Goal: Check status: Check status

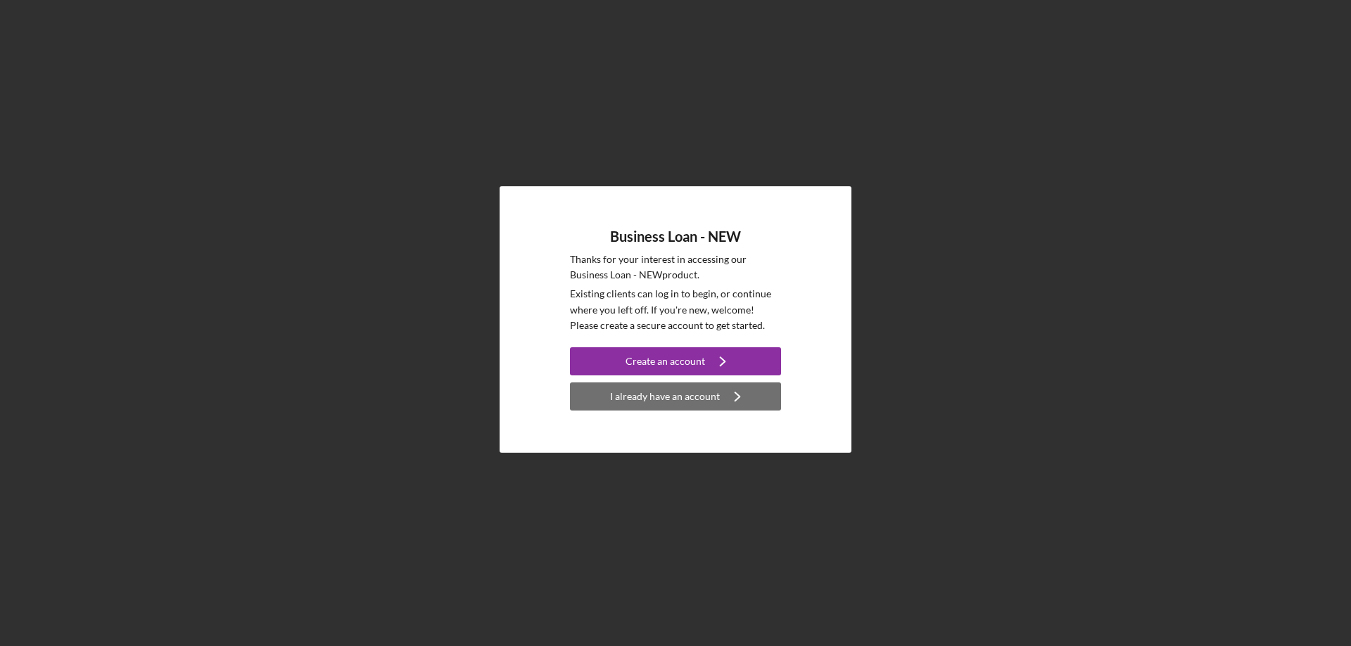
click at [688, 399] on div "I already have an account" at bounding box center [665, 397] width 110 height 28
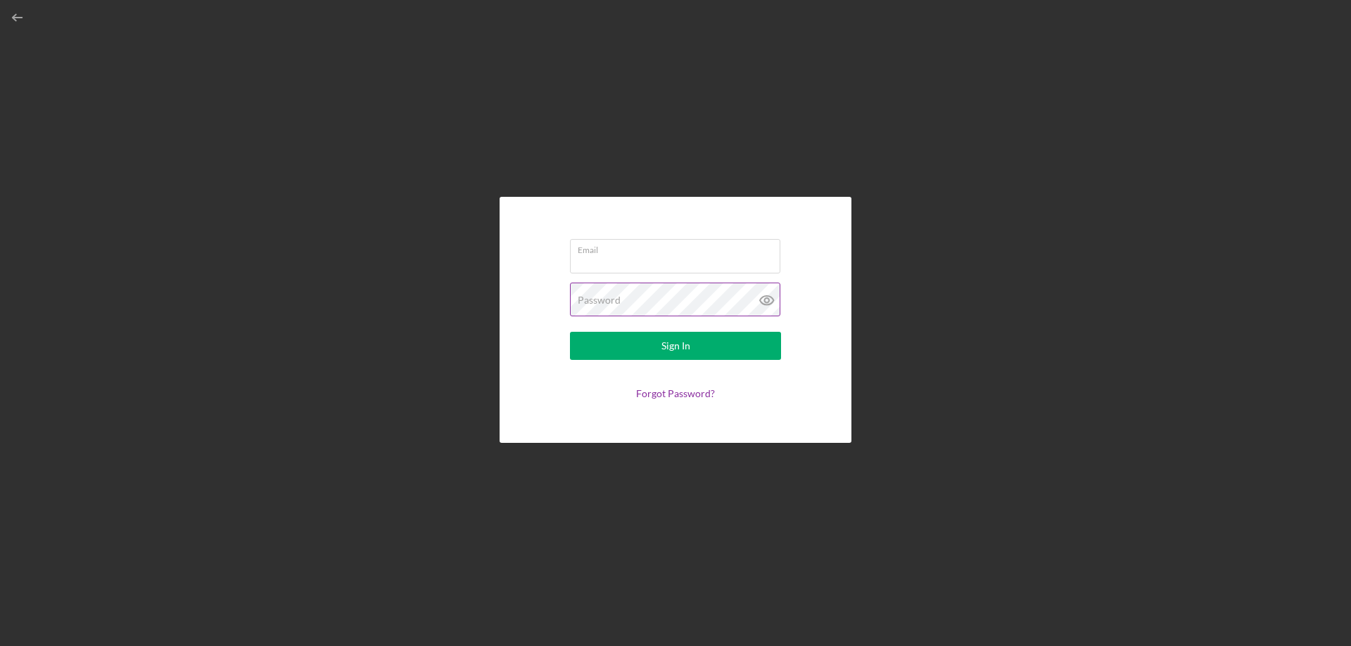
type input "[EMAIL_ADDRESS][DOMAIN_NAME]"
click at [682, 359] on div "Sign In" at bounding box center [675, 346] width 29 height 28
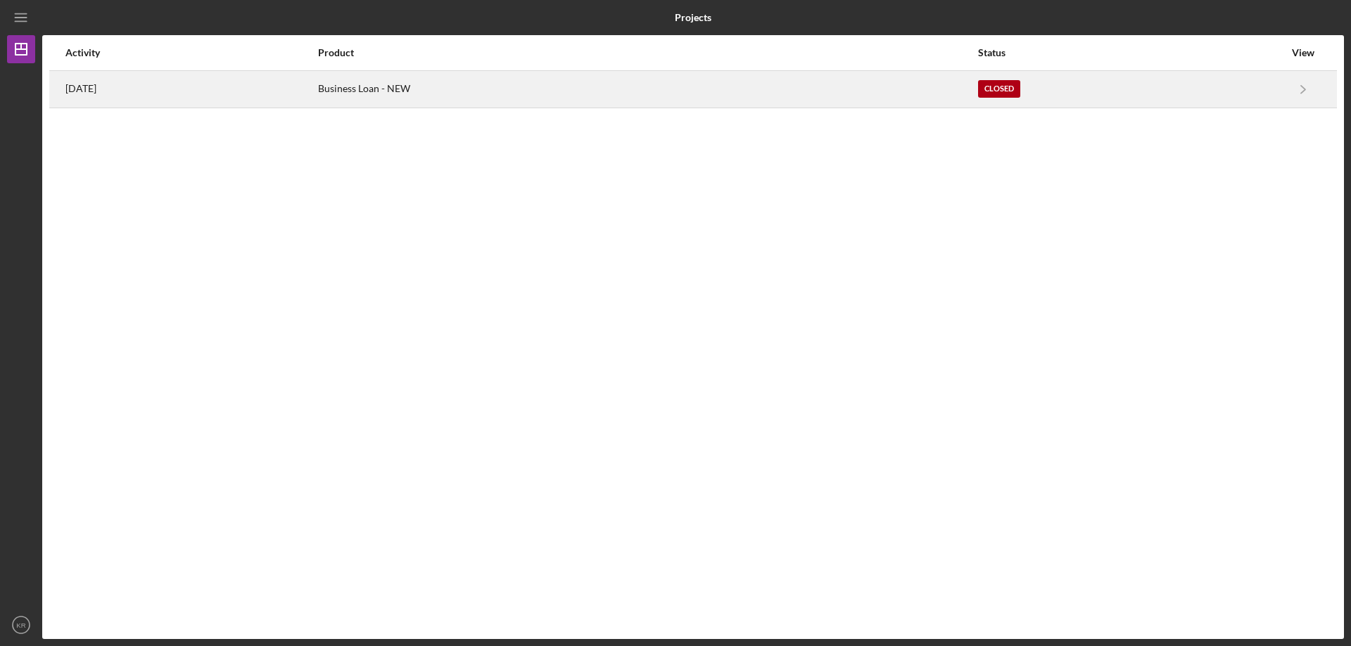
click at [306, 90] on div "[DATE]" at bounding box center [190, 89] width 251 height 35
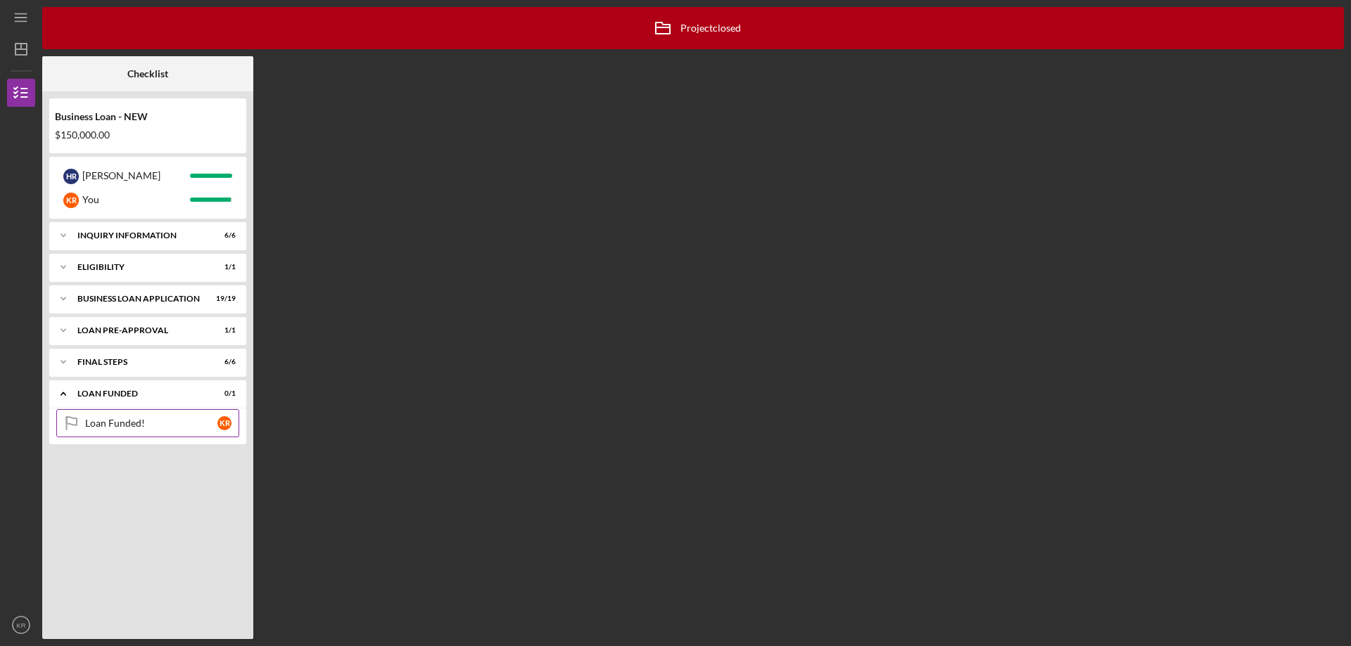
click at [146, 421] on div "Loan Funded!" at bounding box center [151, 423] width 132 height 11
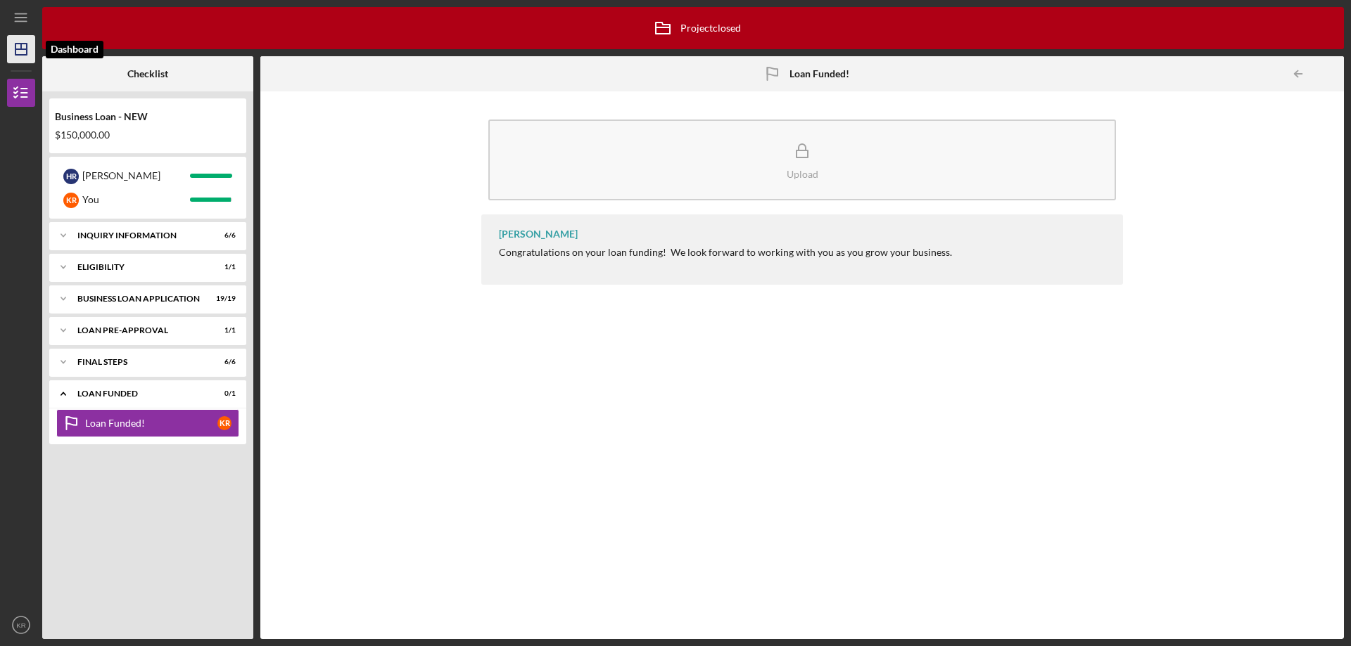
click at [23, 54] on icon "Icon/Dashboard" at bounding box center [21, 49] width 35 height 35
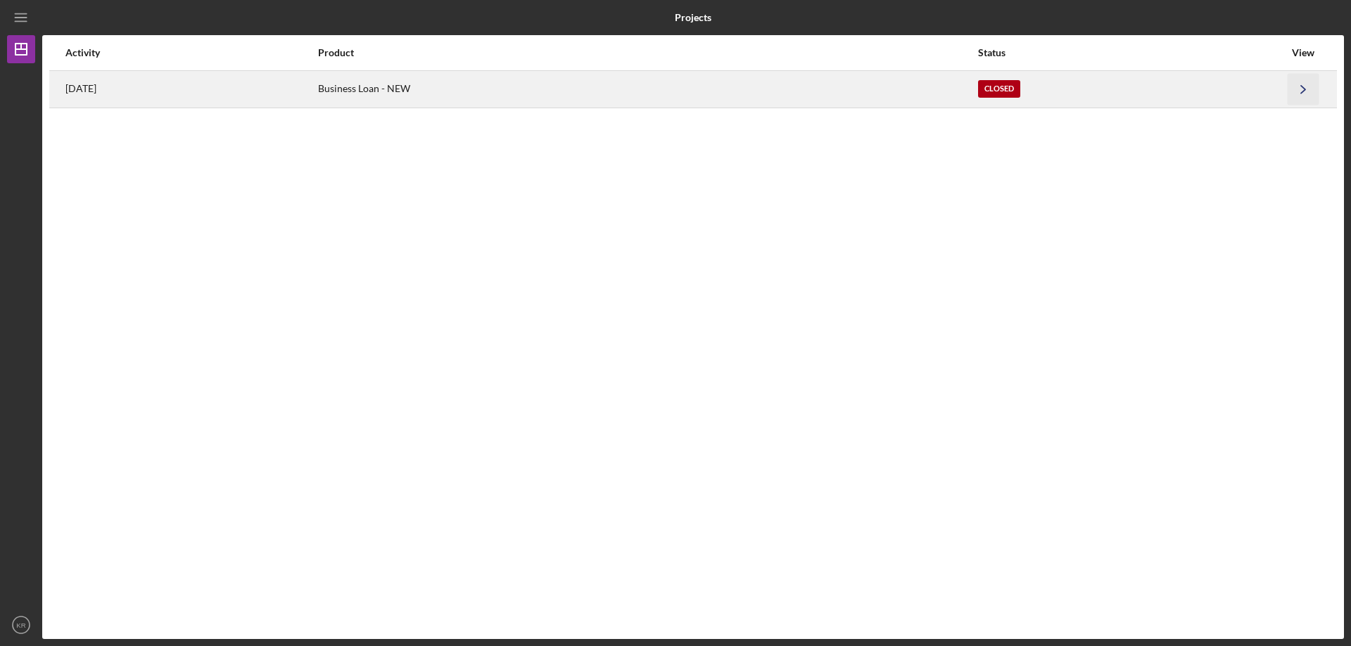
click at [1303, 97] on icon "Icon/Navigate" at bounding box center [1303, 89] width 32 height 32
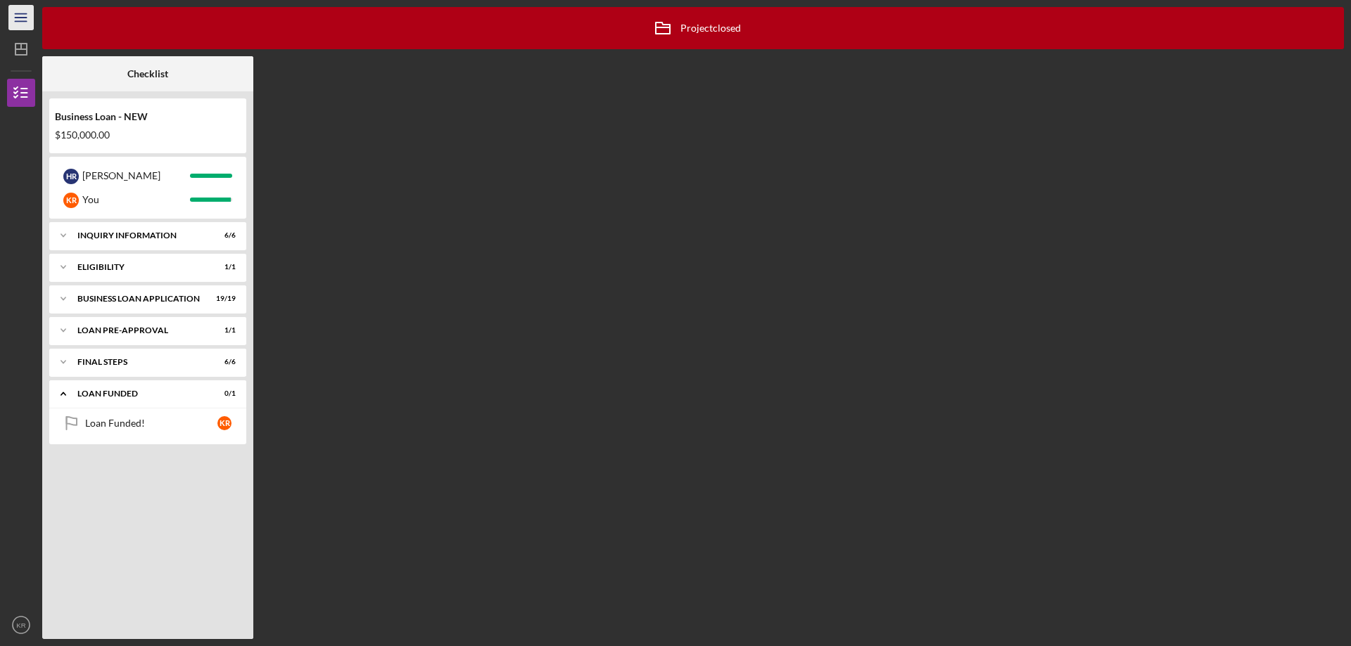
click at [27, 22] on icon "Icon/Menu" at bounding box center [22, 18] width 32 height 32
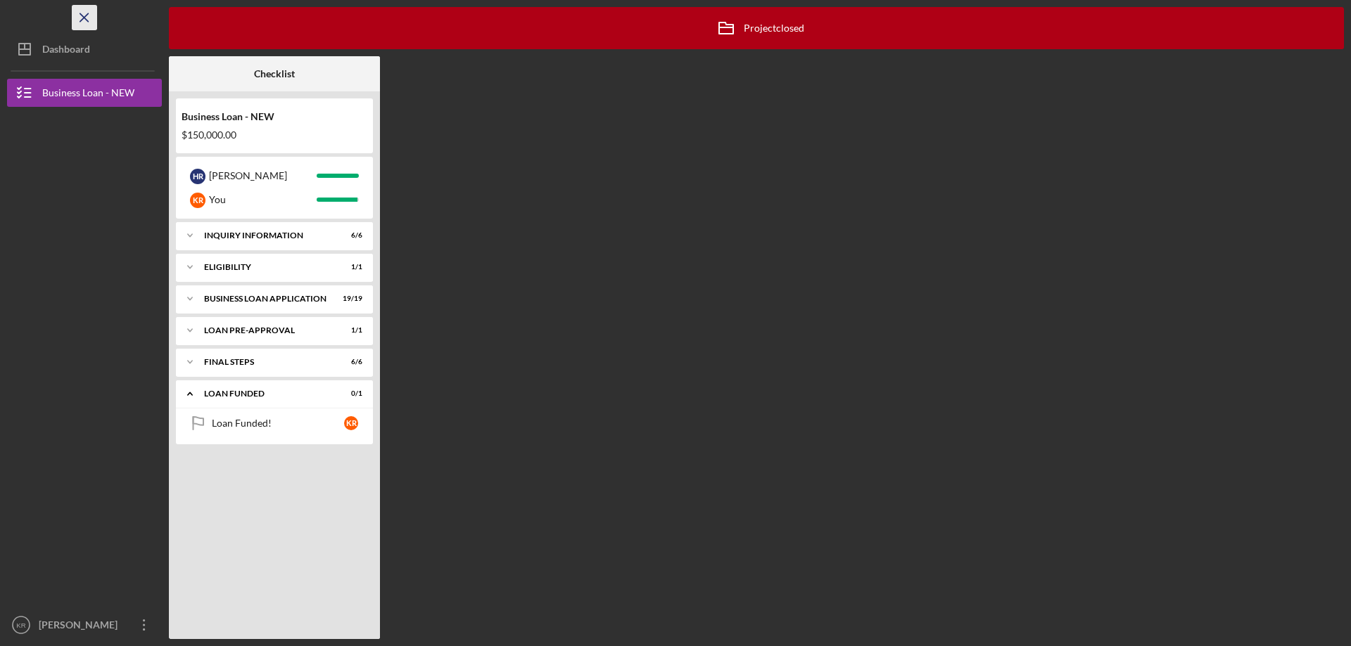
click at [79, 20] on icon "Icon/Menu Close" at bounding box center [85, 18] width 32 height 32
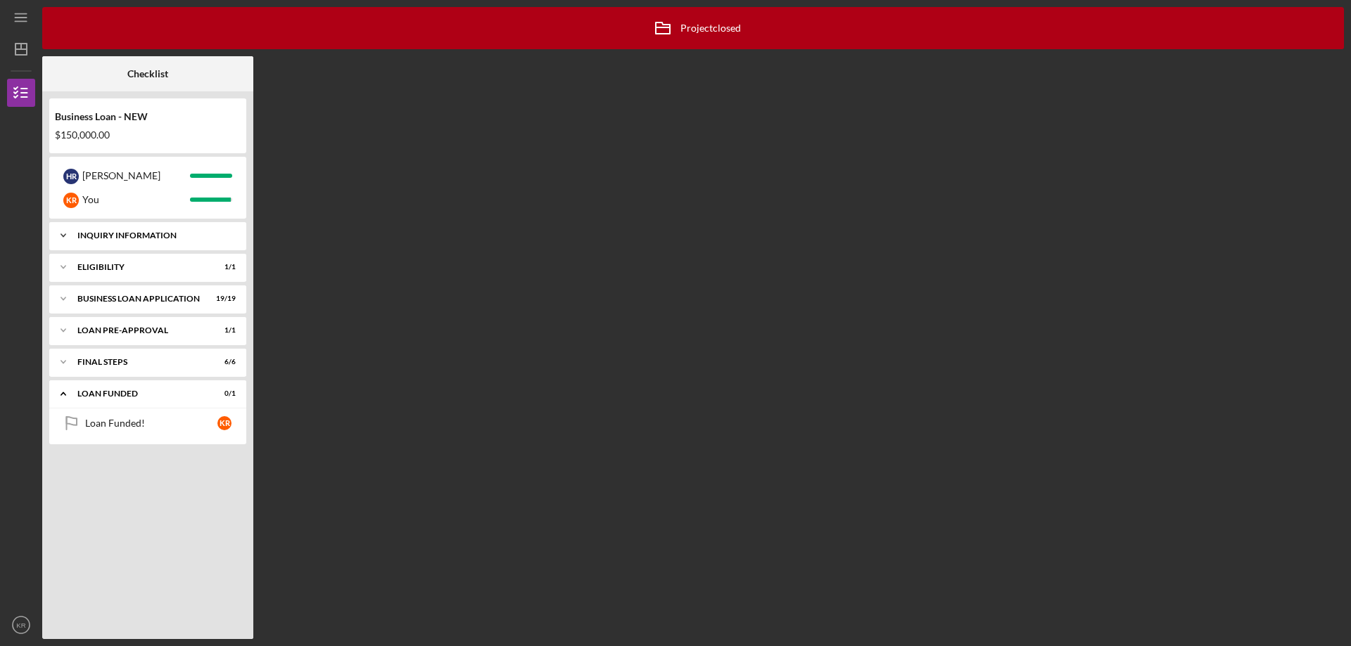
click at [158, 240] on div "Icon/Expander INQUIRY INFORMATION 6 / 6" at bounding box center [147, 236] width 197 height 28
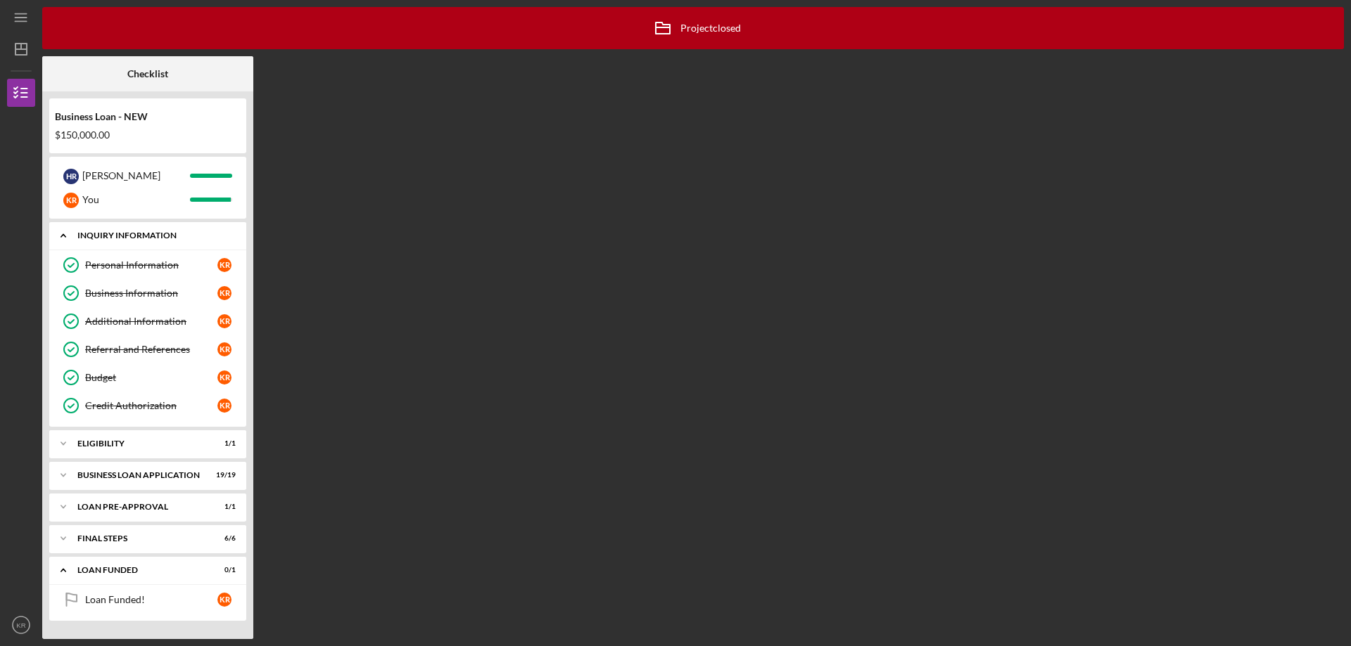
click at [158, 240] on div "Icon/Expander INQUIRY INFORMATION 6 / 6" at bounding box center [147, 236] width 197 height 29
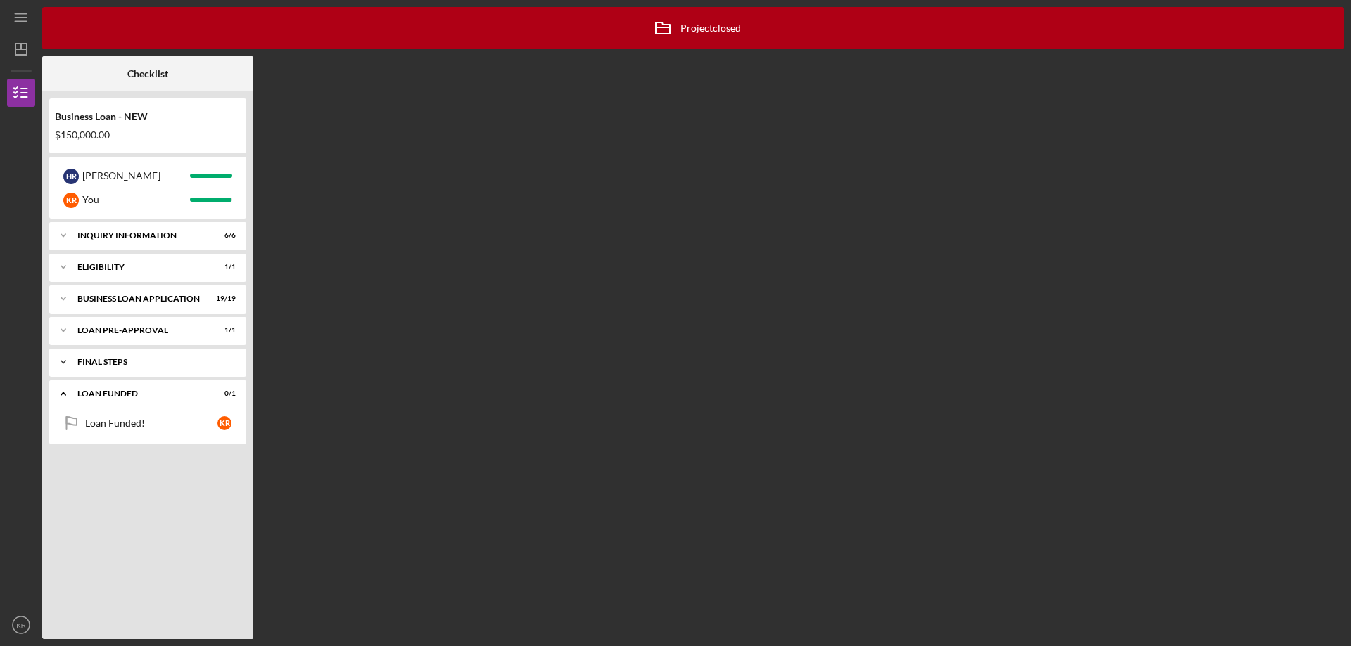
click at [163, 364] on div "FINAL STEPS" at bounding box center [152, 362] width 151 height 8
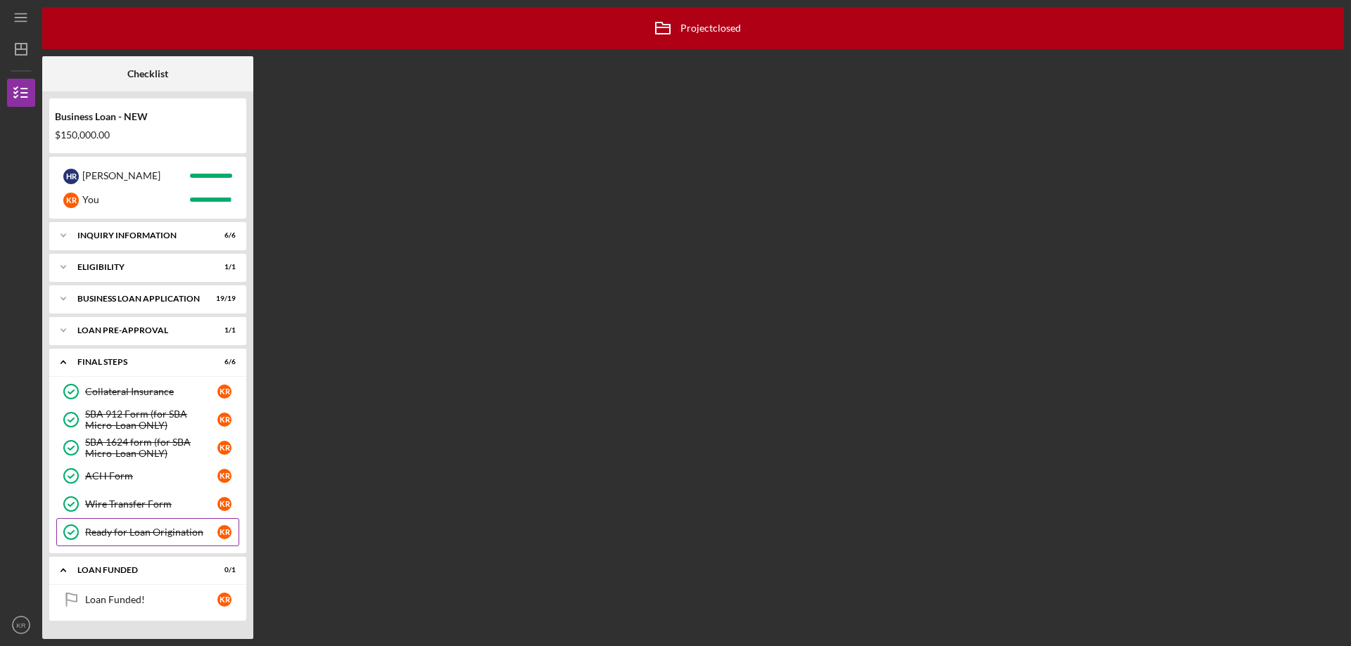
click at [159, 532] on div "Ready for Loan Origination" at bounding box center [151, 532] width 132 height 11
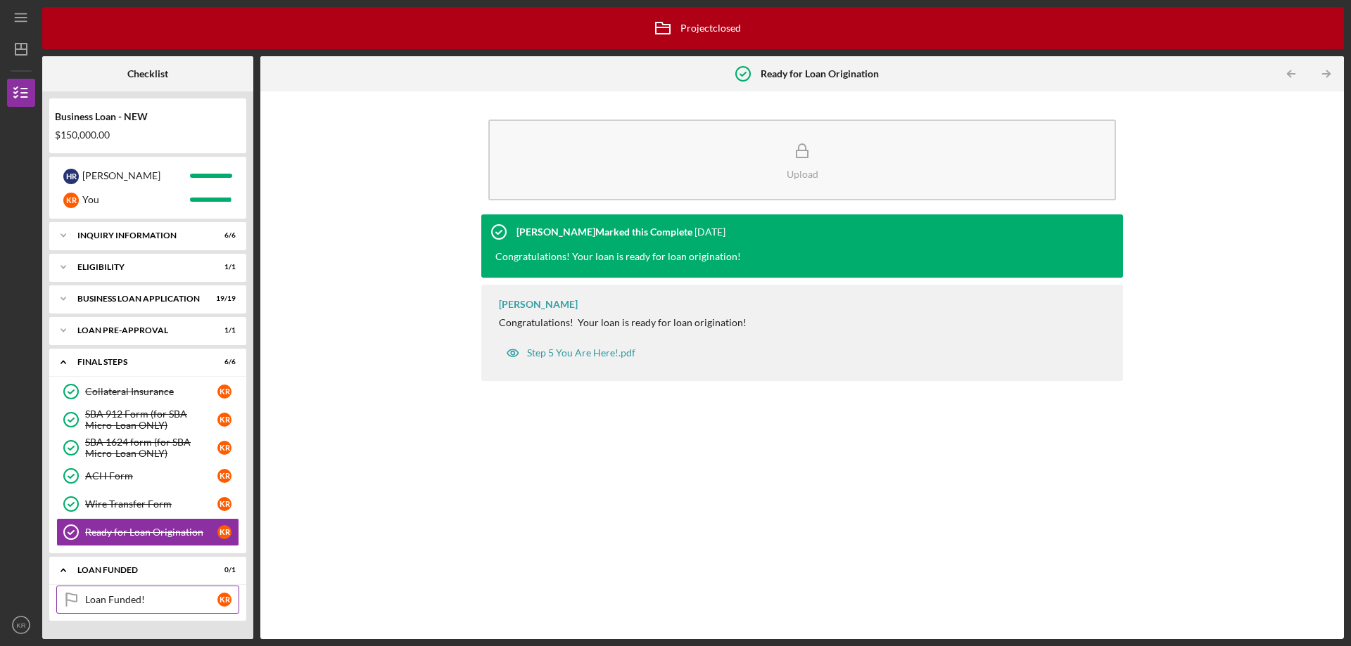
click at [141, 594] on div "Loan Funded!" at bounding box center [151, 599] width 132 height 11
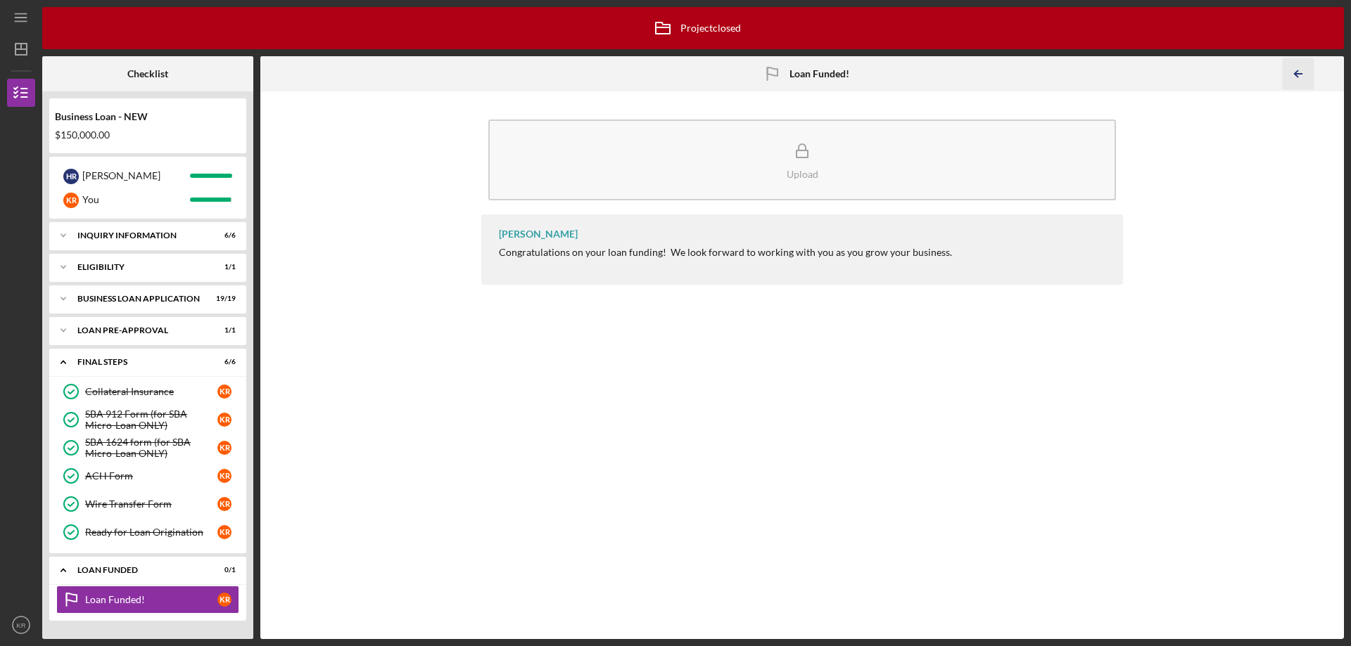
click at [1297, 67] on icon "Icon/Table Pagination Arrow" at bounding box center [1298, 74] width 32 height 32
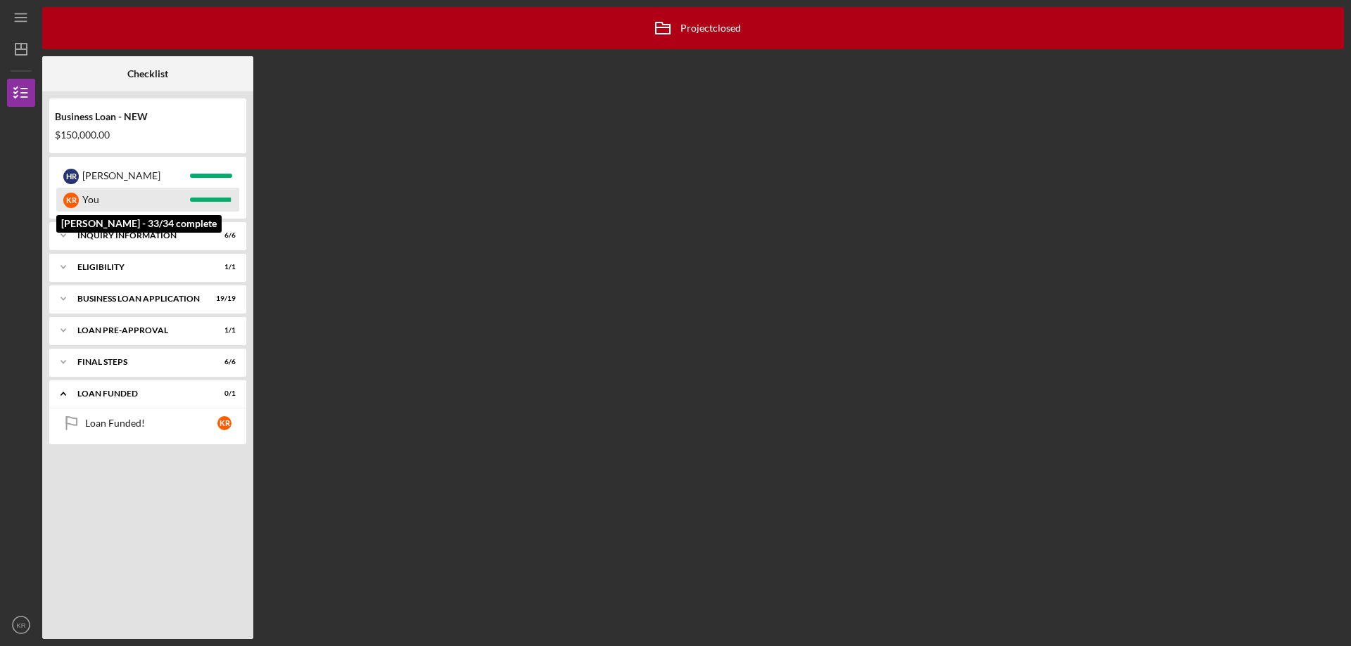
click at [75, 197] on div "K R" at bounding box center [70, 200] width 15 height 15
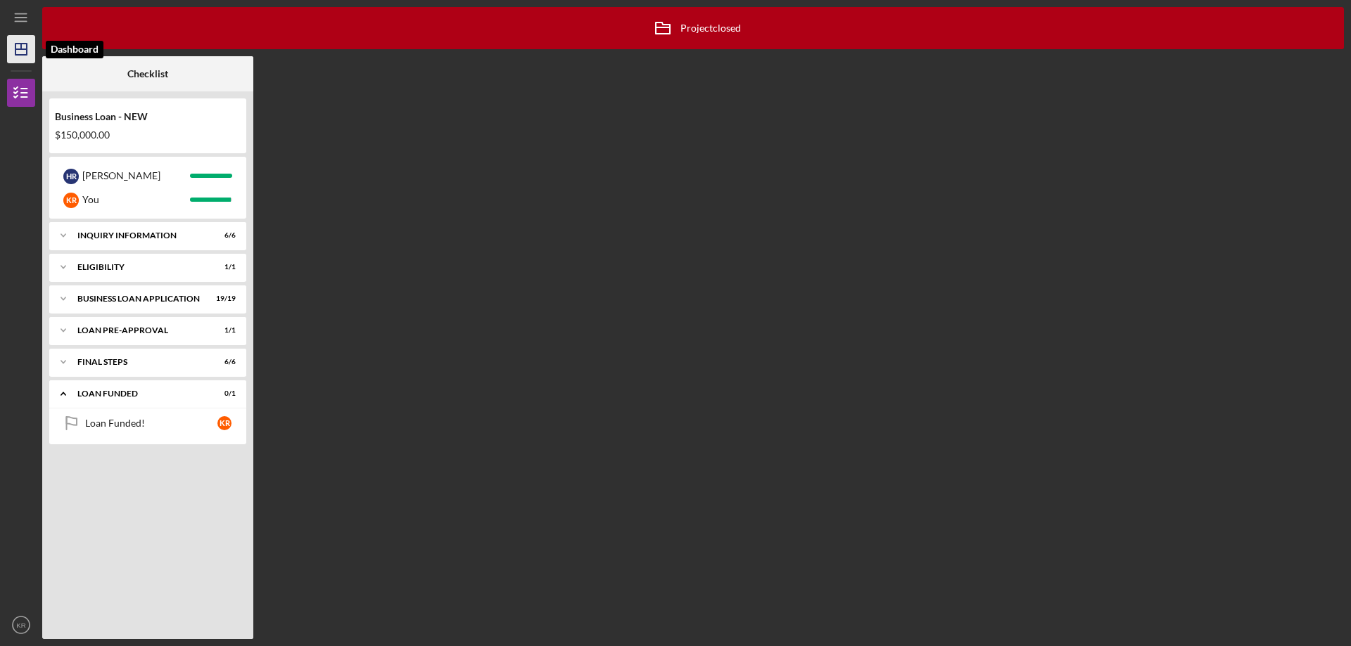
click at [15, 51] on icon "Icon/Dashboard" at bounding box center [21, 49] width 35 height 35
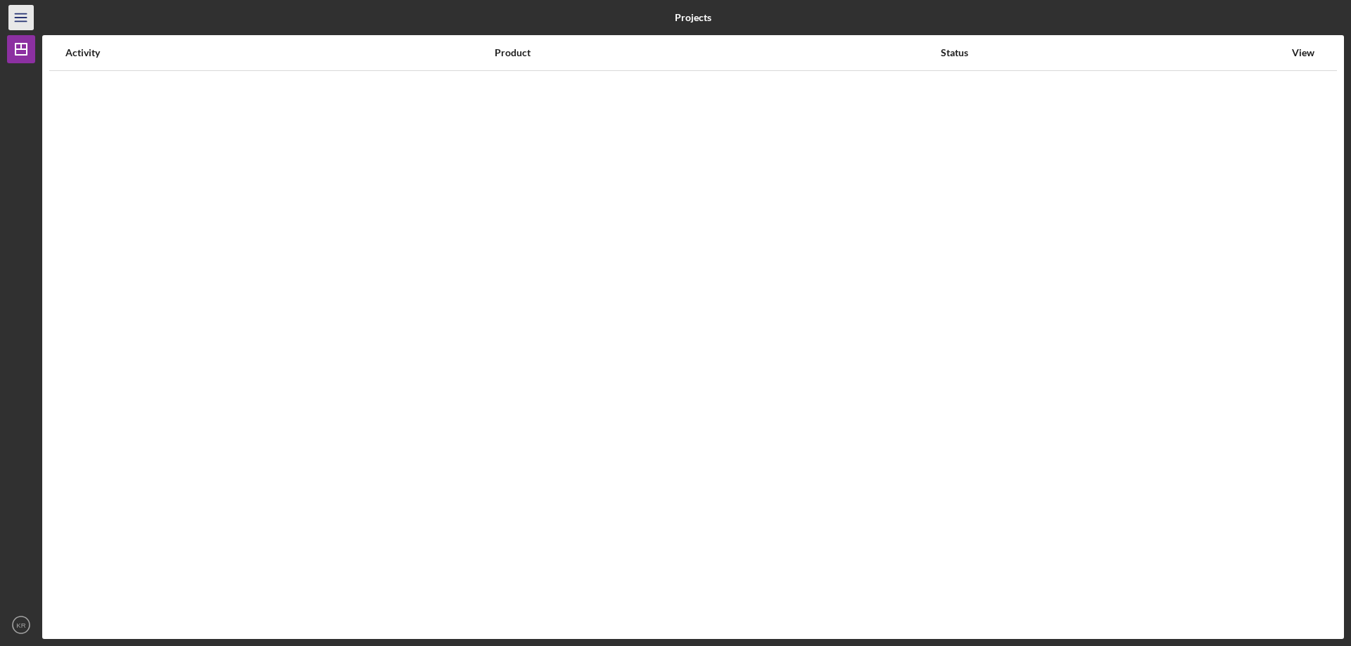
click at [24, 21] on line "button" at bounding box center [20, 21] width 11 height 0
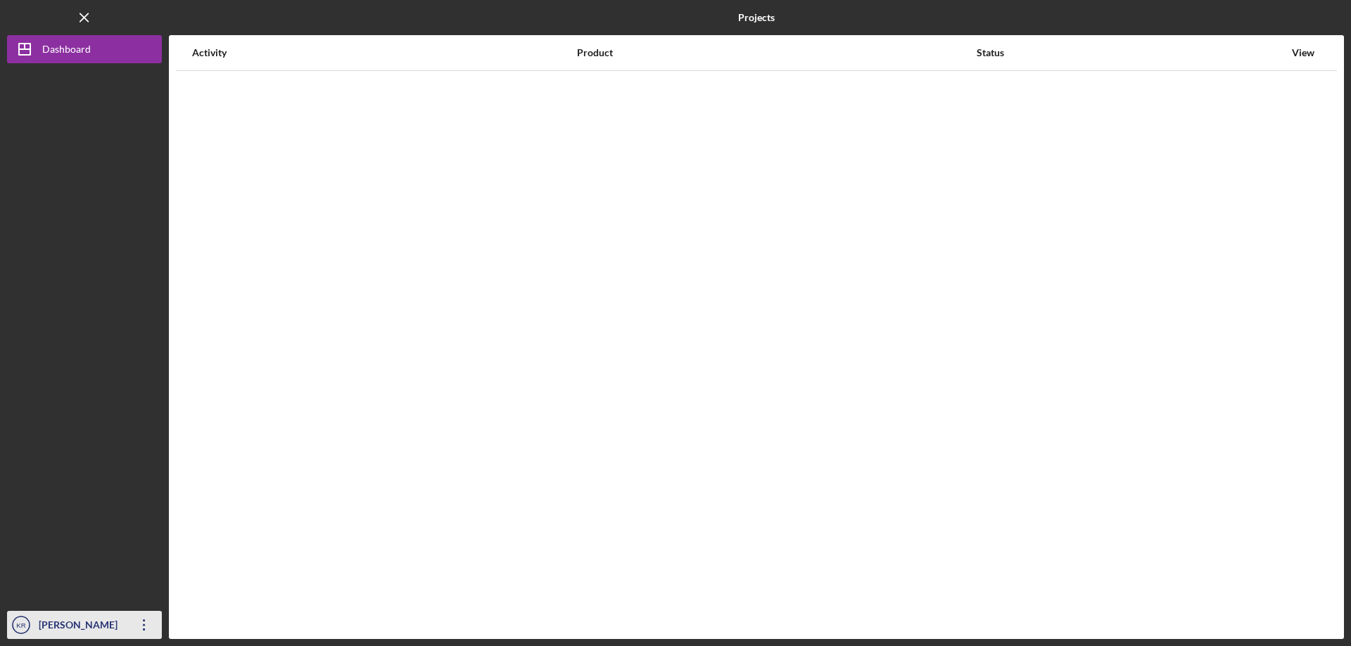
click at [84, 623] on div "[PERSON_NAME]" at bounding box center [80, 627] width 91 height 32
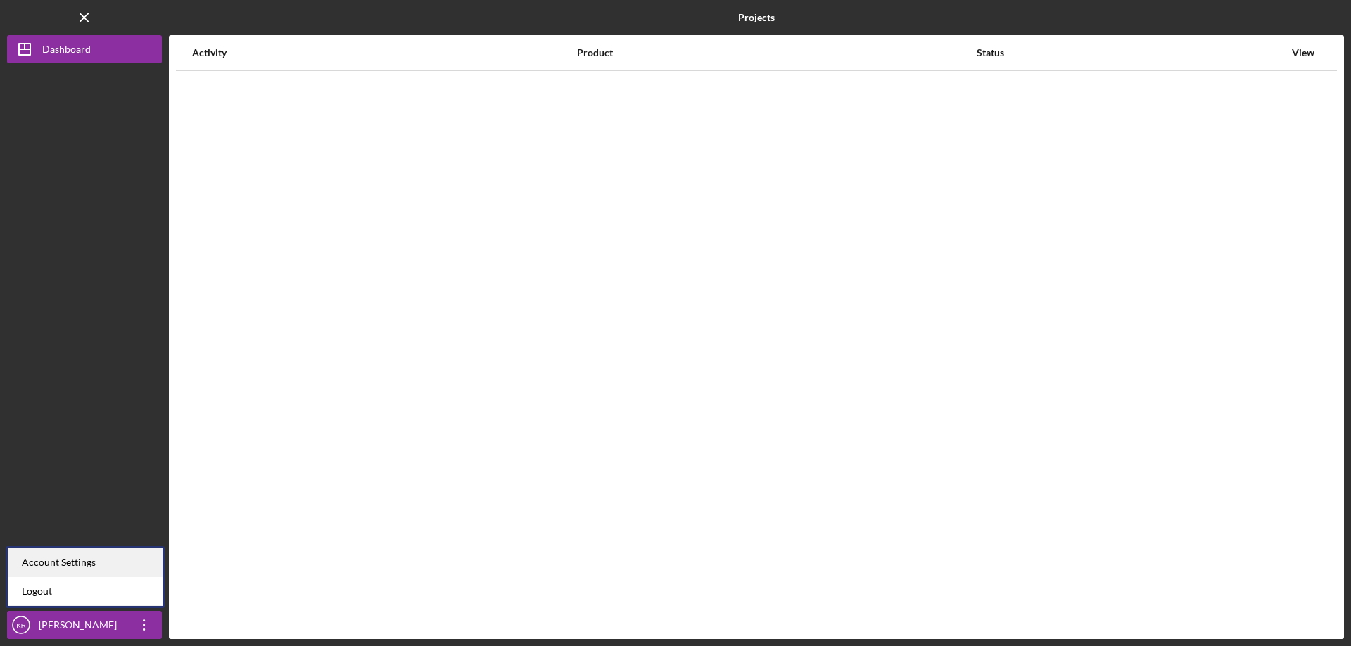
click at [82, 563] on div "Account Settings" at bounding box center [85, 563] width 155 height 29
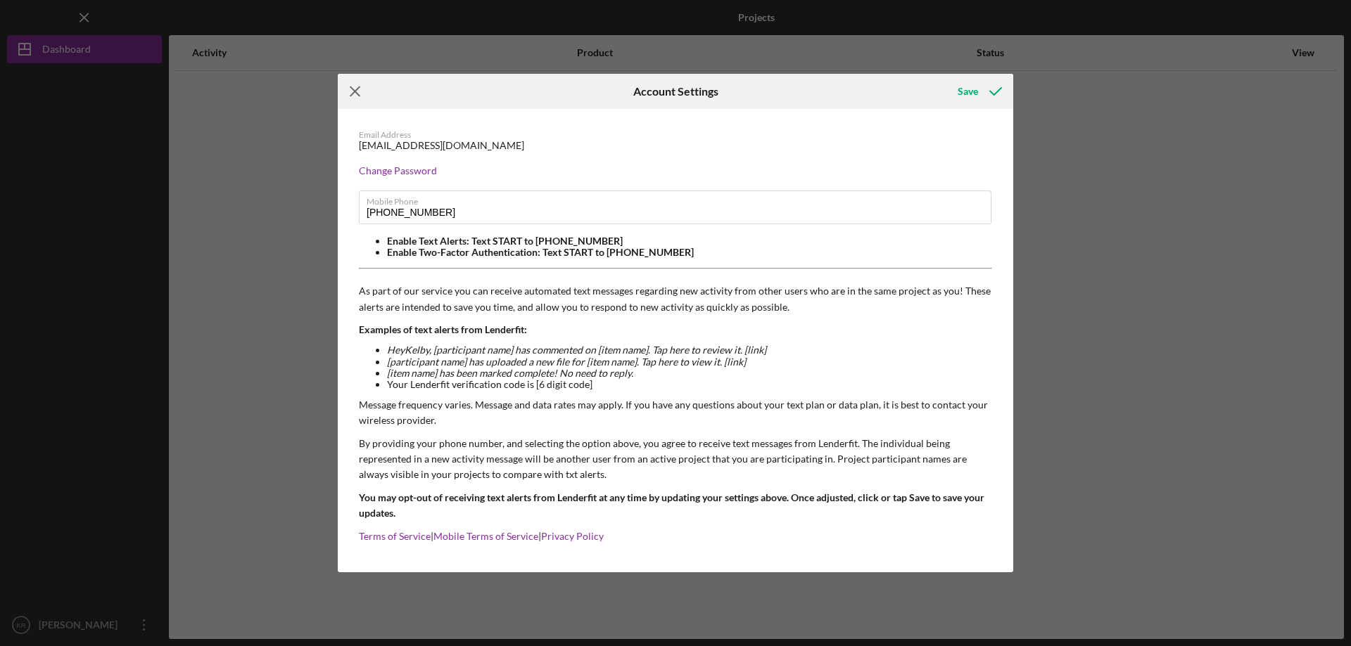
click at [347, 88] on icon "Icon/Menu Close" at bounding box center [355, 91] width 35 height 35
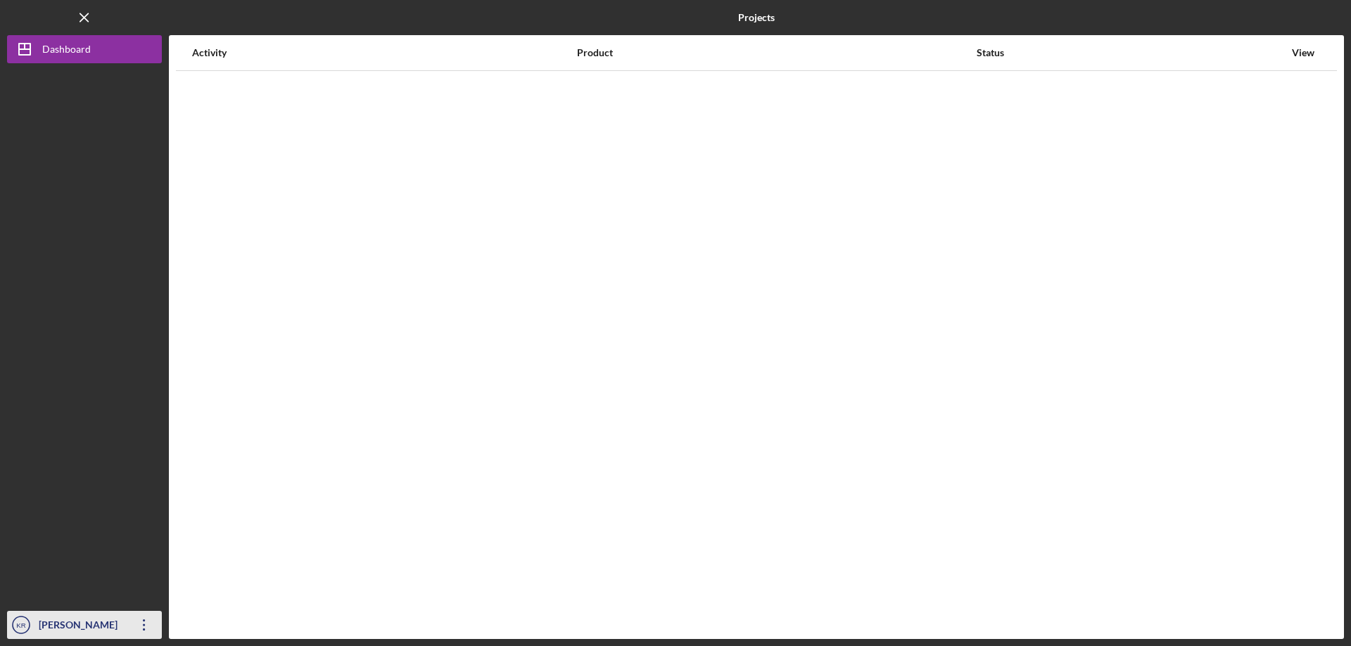
click at [140, 628] on icon "Icon/Overflow" at bounding box center [144, 625] width 35 height 35
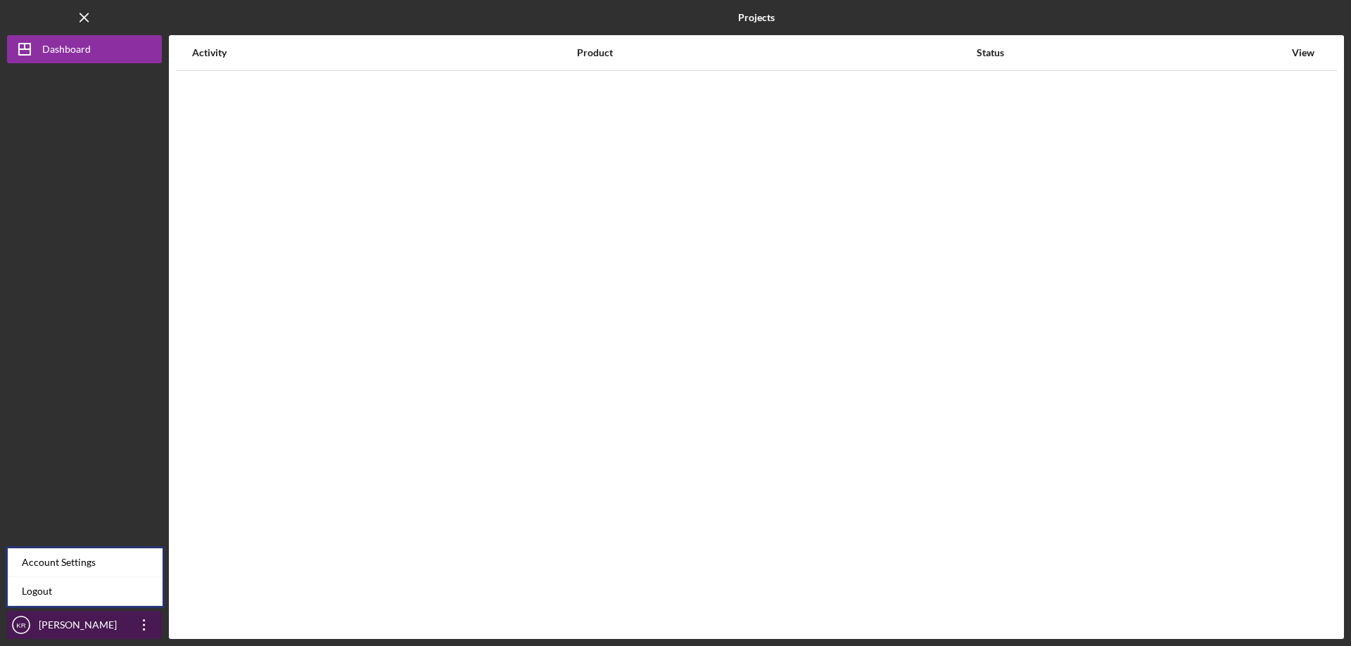
click at [125, 632] on div "[PERSON_NAME]" at bounding box center [80, 627] width 91 height 32
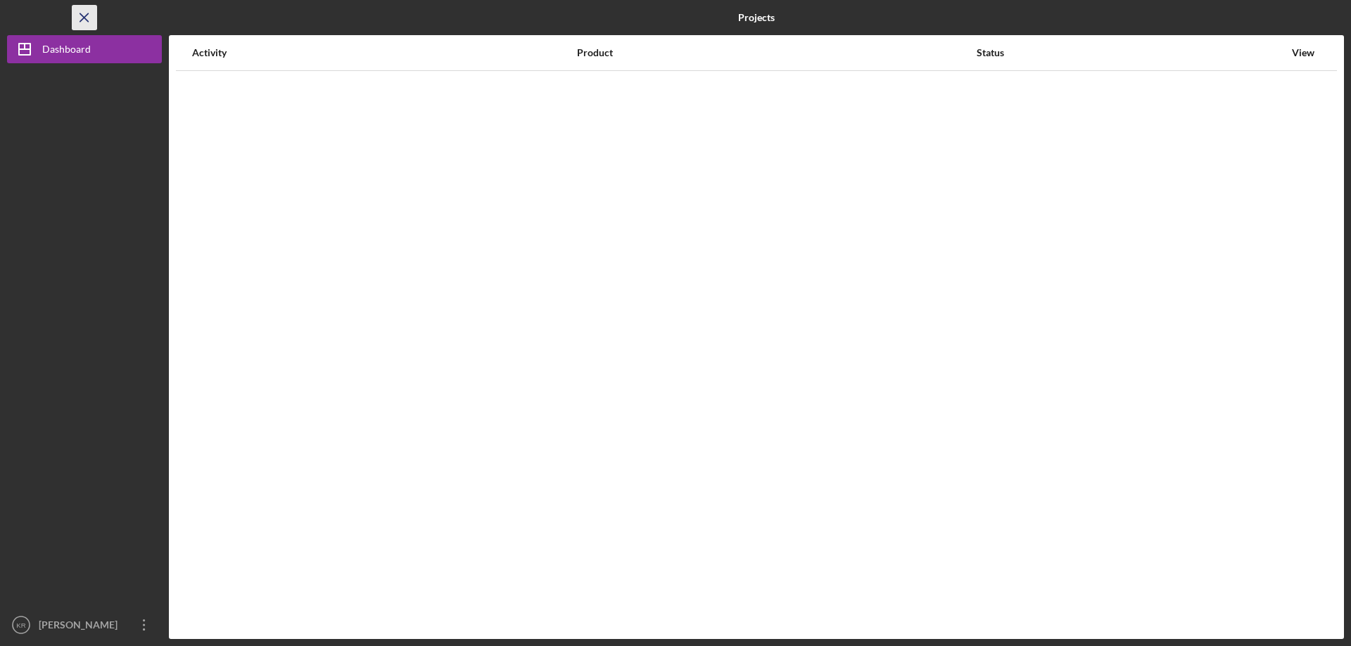
click at [84, 19] on icon "Icon/Menu Close" at bounding box center [85, 18] width 32 height 32
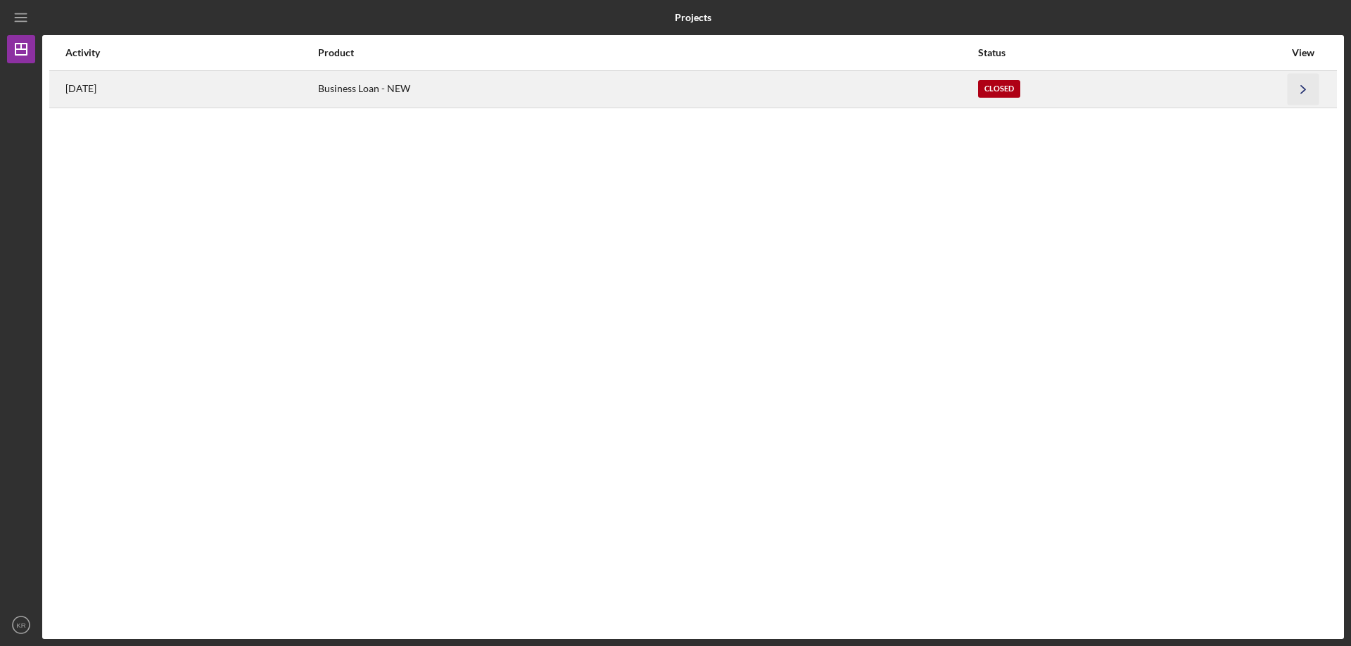
click at [1300, 98] on icon "Icon/Navigate" at bounding box center [1303, 89] width 32 height 32
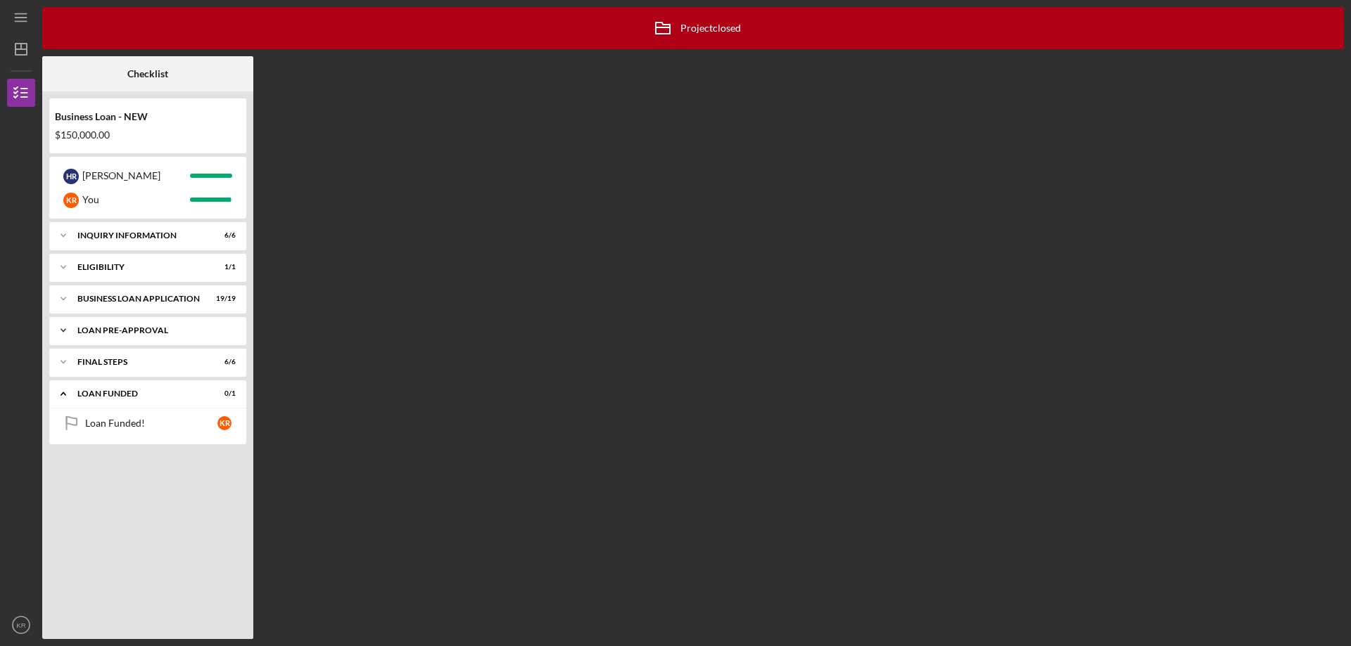
click at [115, 330] on div "LOAN PRE-APPROVAL" at bounding box center [152, 330] width 151 height 8
click at [124, 364] on div "Loan Pre-Approval" at bounding box center [151, 360] width 132 height 11
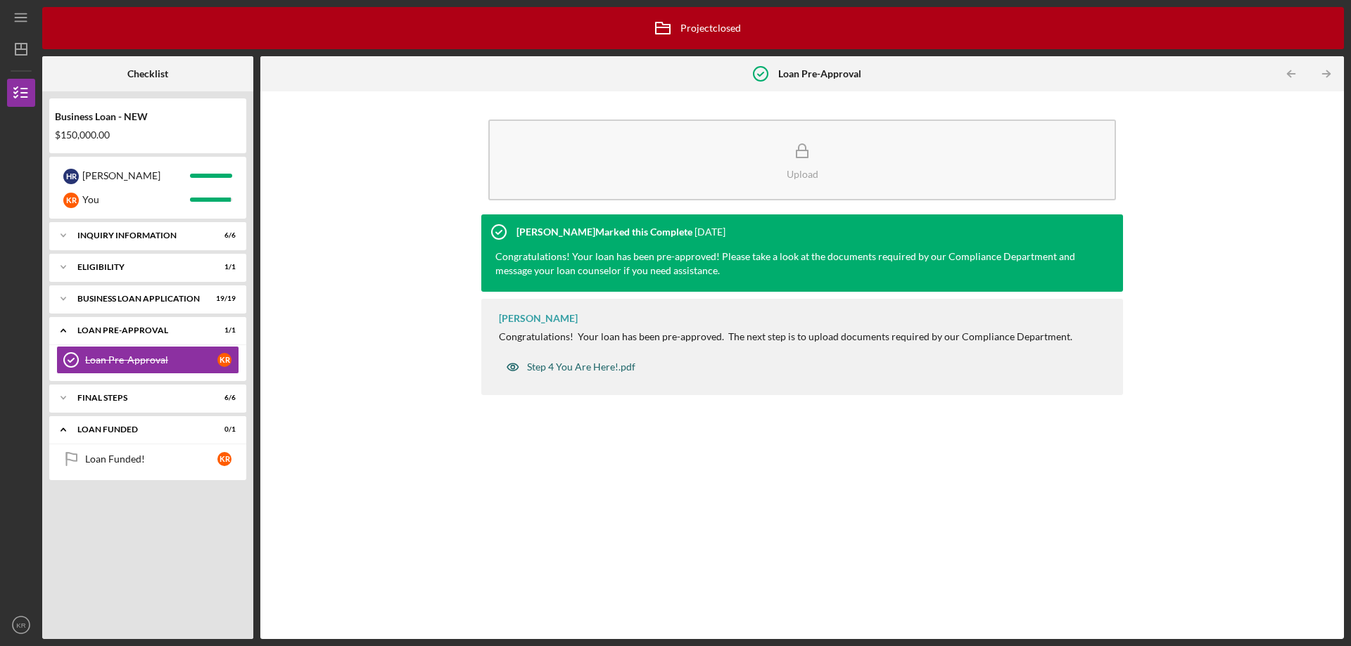
click at [532, 366] on div "Step 4 You Are Here!.pdf" at bounding box center [581, 367] width 108 height 11
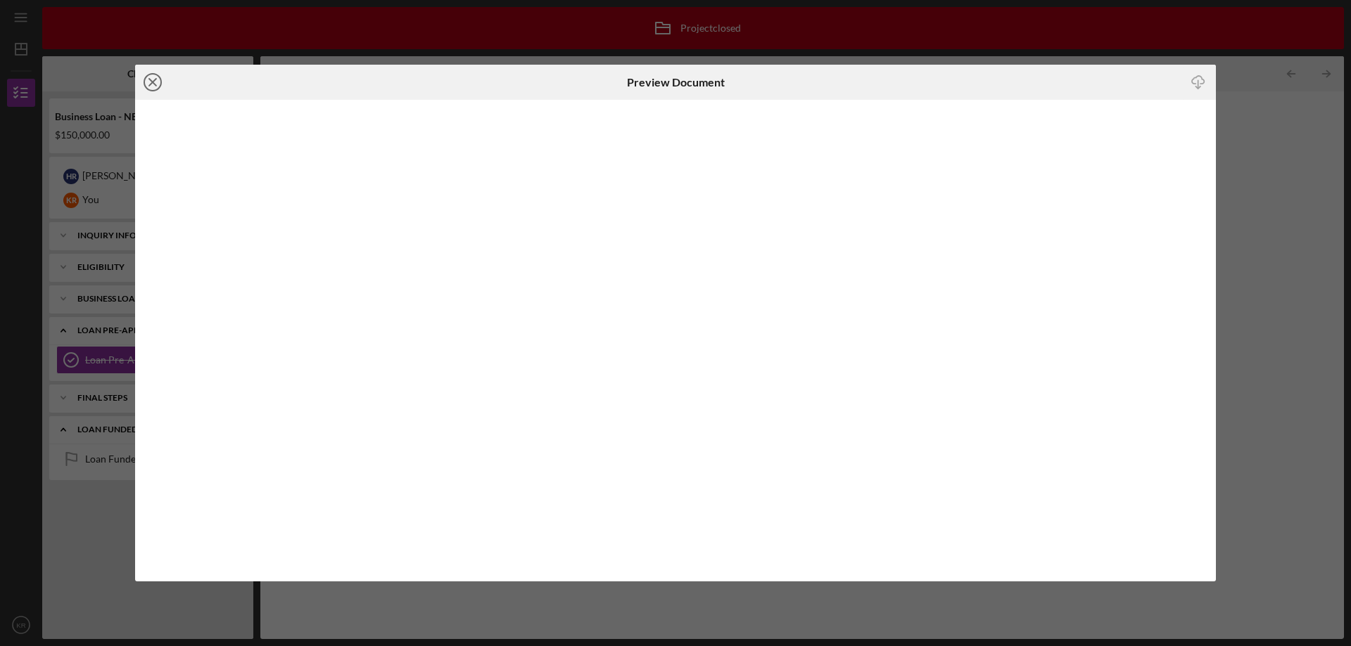
click at [157, 84] on icon "Icon/Close" at bounding box center [152, 82] width 35 height 35
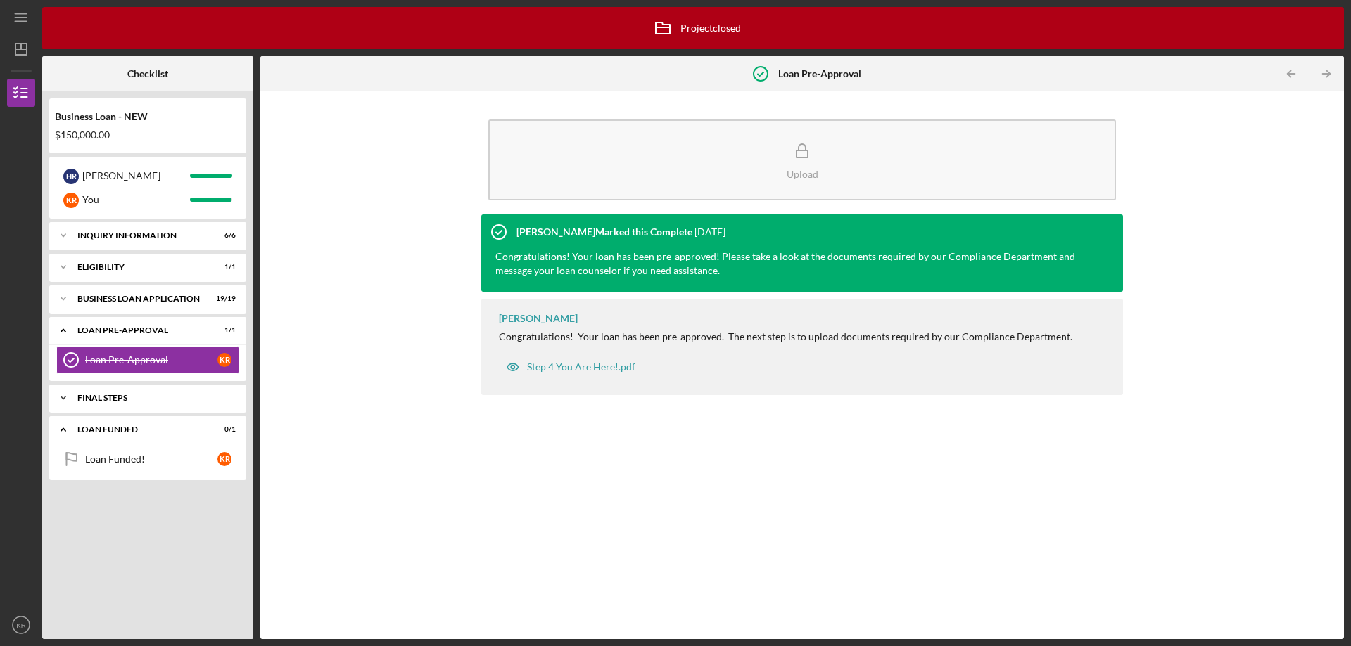
click at [132, 400] on div "FINAL STEPS" at bounding box center [152, 398] width 151 height 8
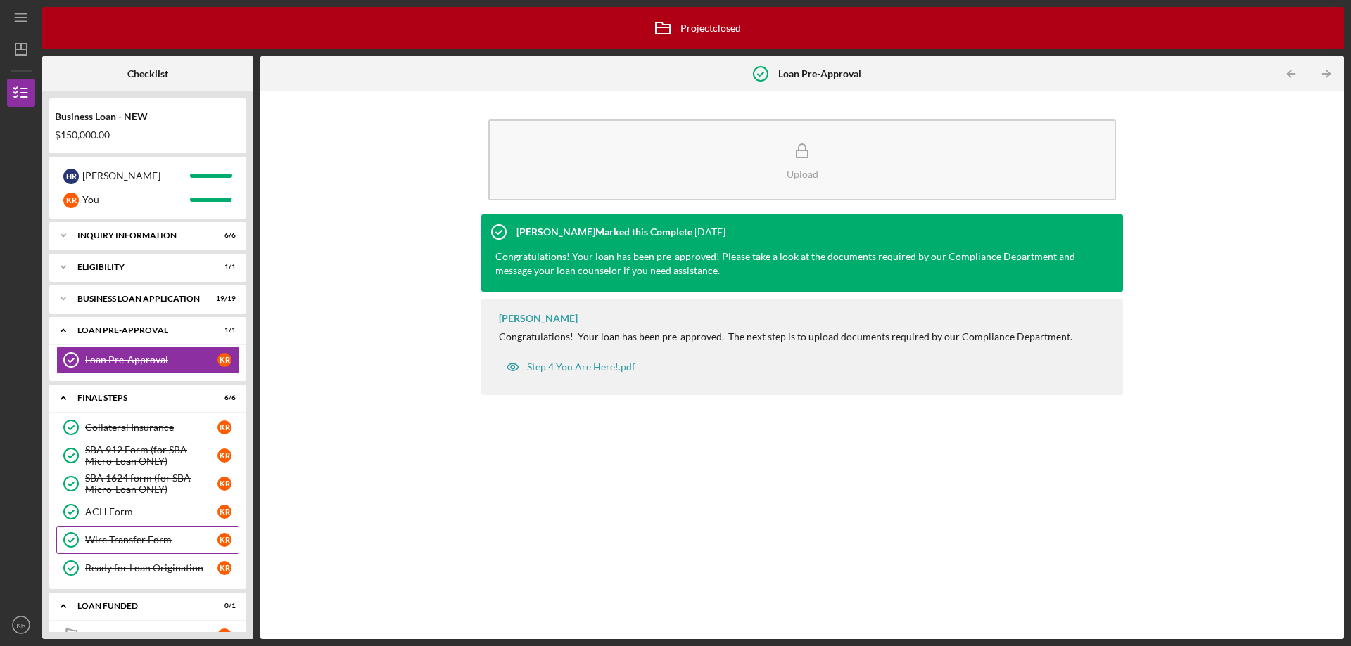
click at [132, 538] on div "Wire Transfer Form" at bounding box center [151, 540] width 132 height 11
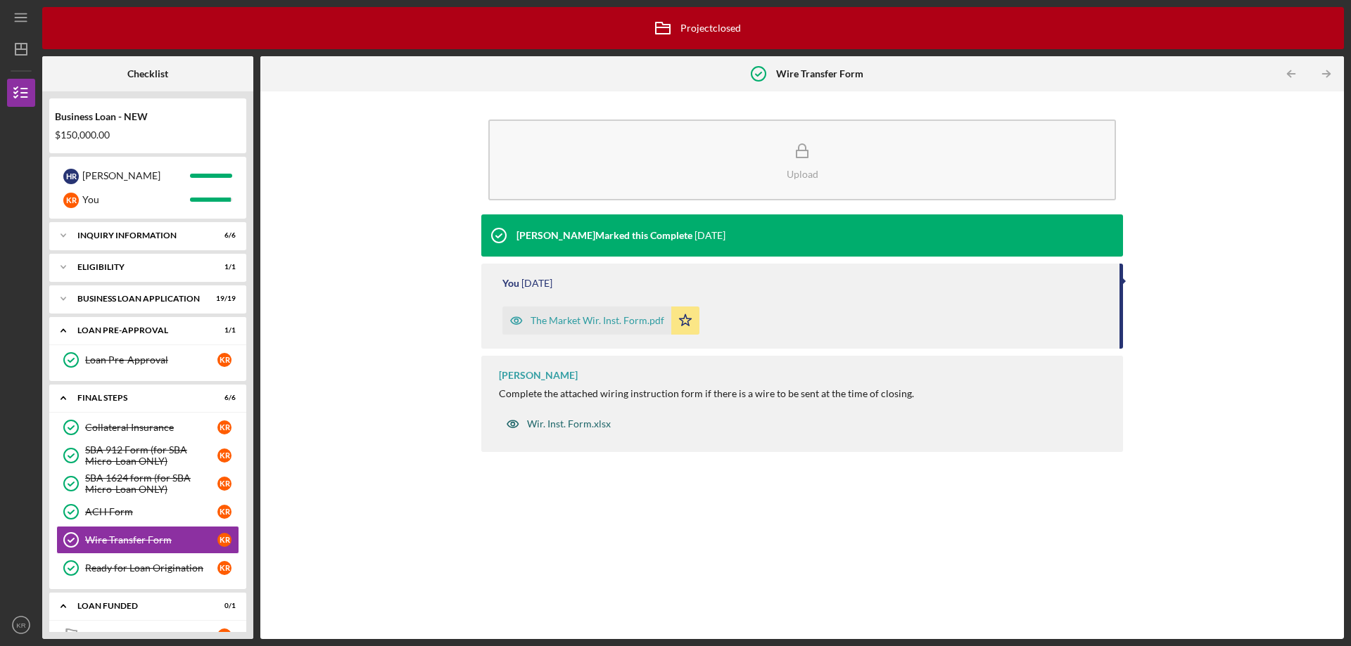
click at [563, 426] on div "Wir. Inst. Form.xlsx" at bounding box center [569, 424] width 84 height 11
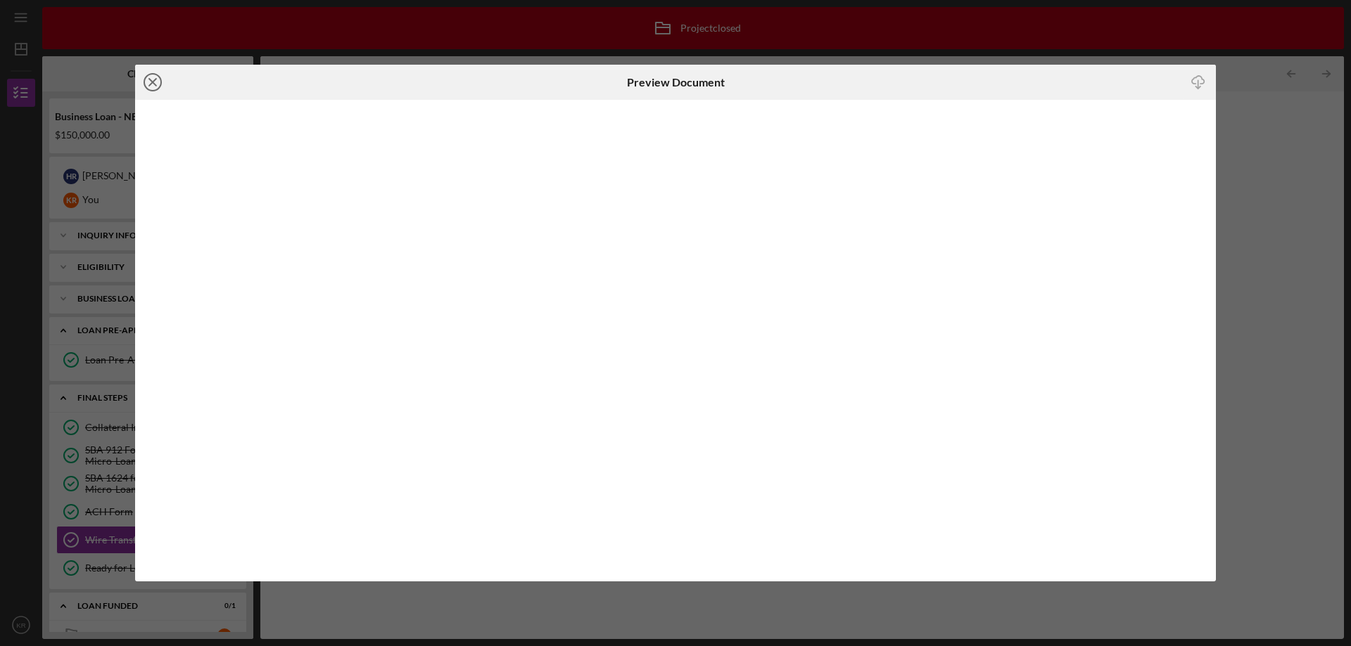
click at [151, 75] on icon "Icon/Close" at bounding box center [152, 82] width 35 height 35
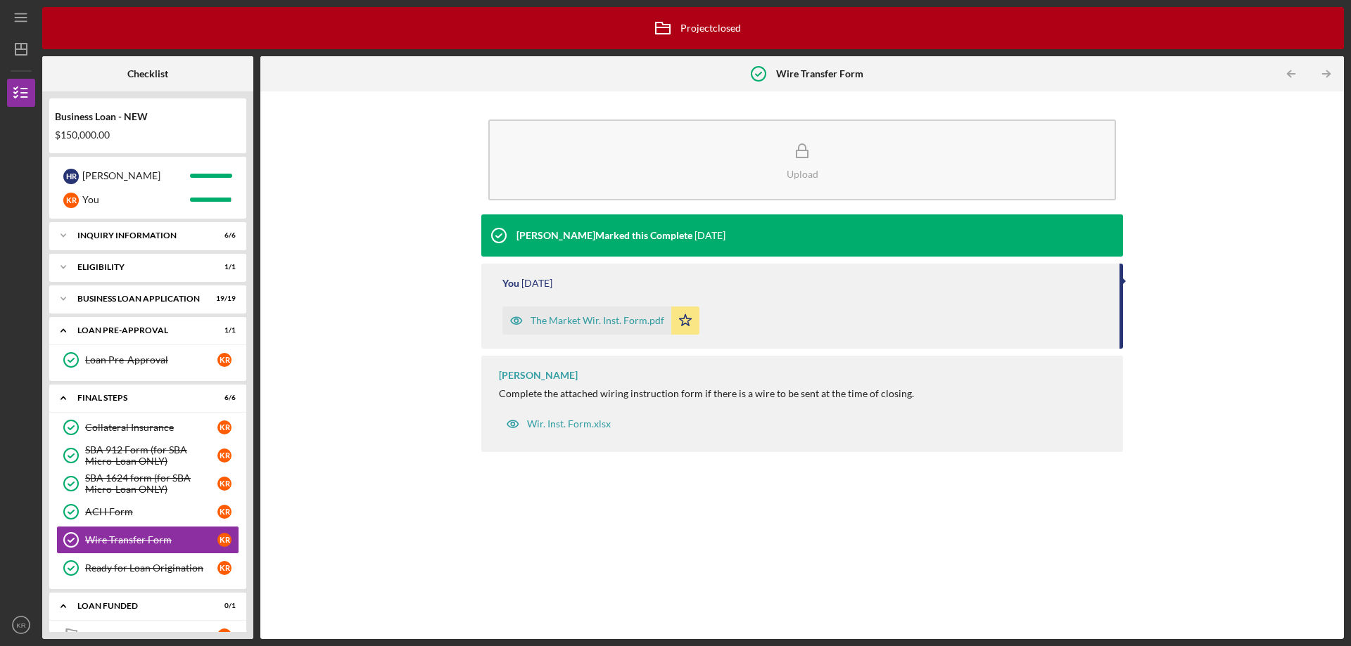
click at [545, 324] on div "The Market Wir. Inst. Form.pdf" at bounding box center [597, 320] width 134 height 11
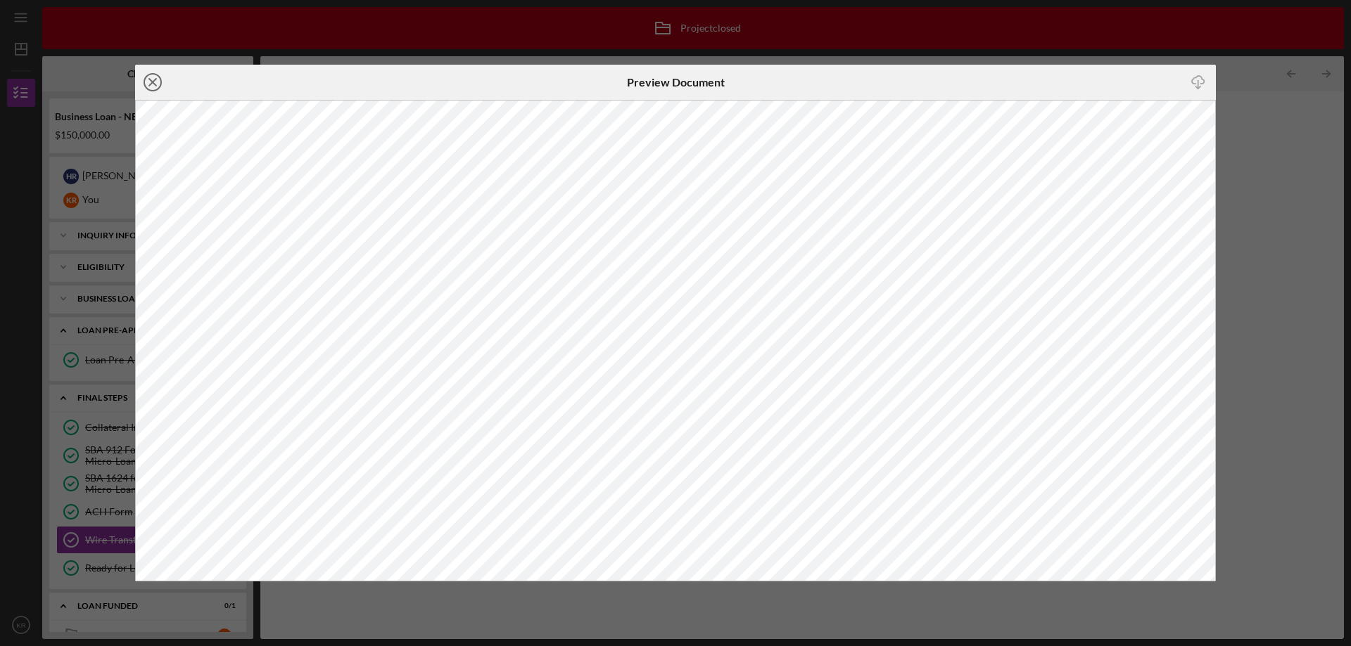
click at [148, 87] on icon "Icon/Close" at bounding box center [152, 82] width 35 height 35
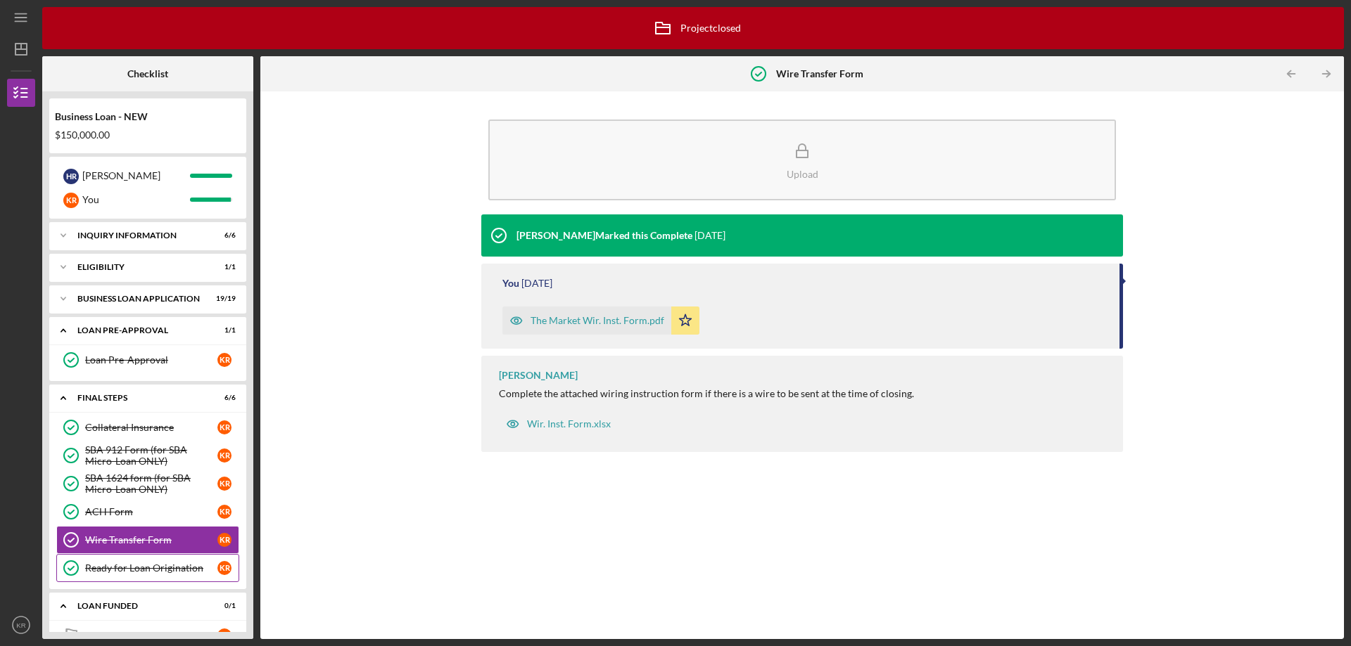
click at [138, 569] on div "Ready for Loan Origination" at bounding box center [151, 568] width 132 height 11
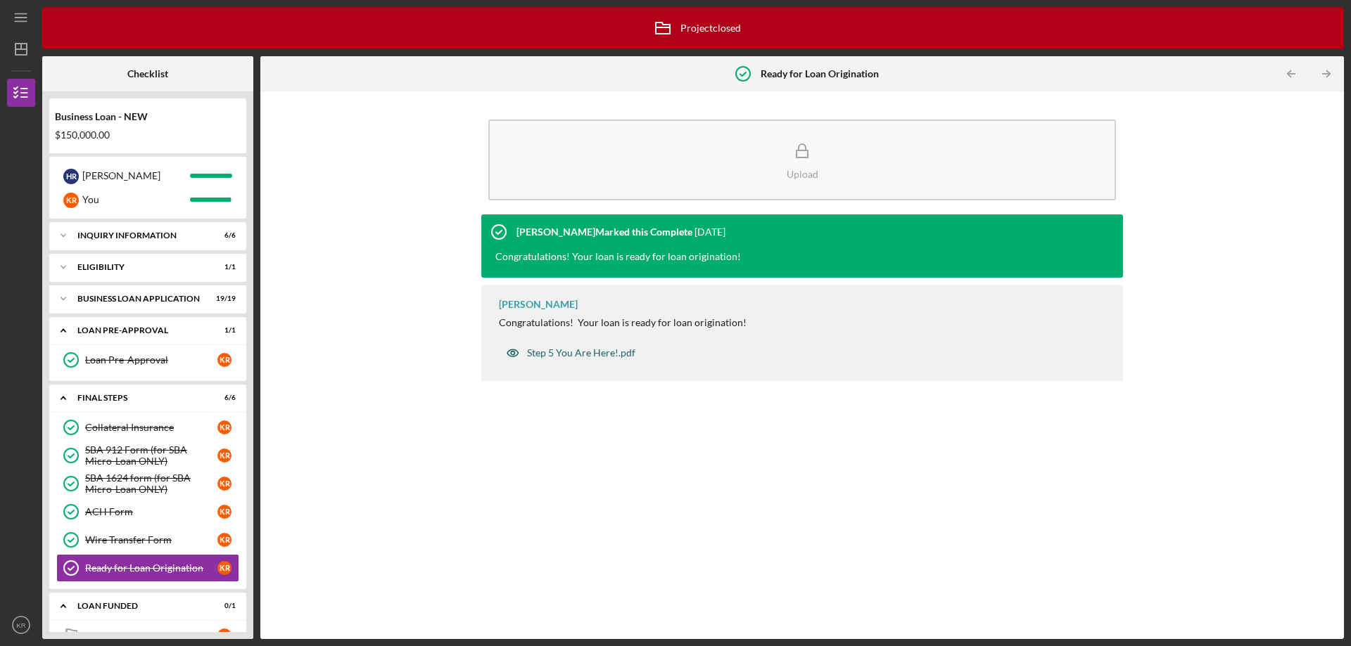
click at [551, 357] on div "Step 5 You Are Here!.pdf" at bounding box center [581, 352] width 108 height 11
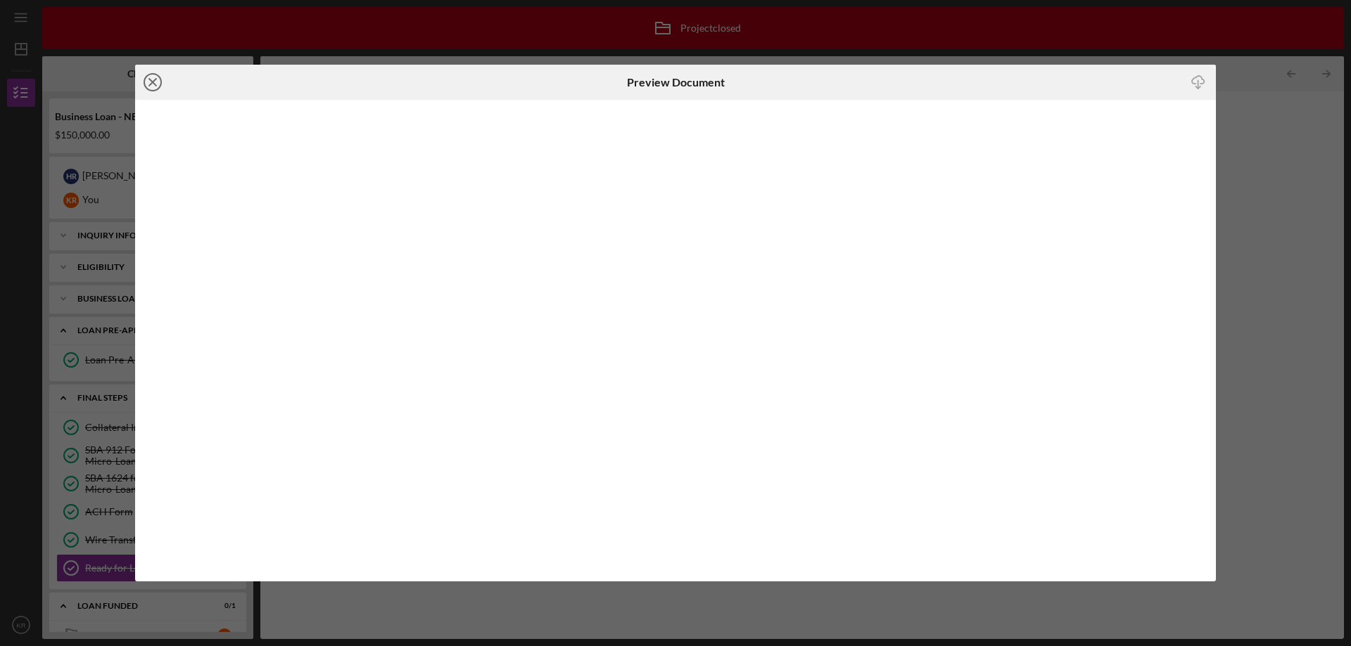
click at [144, 81] on circle at bounding box center [152, 82] width 17 height 17
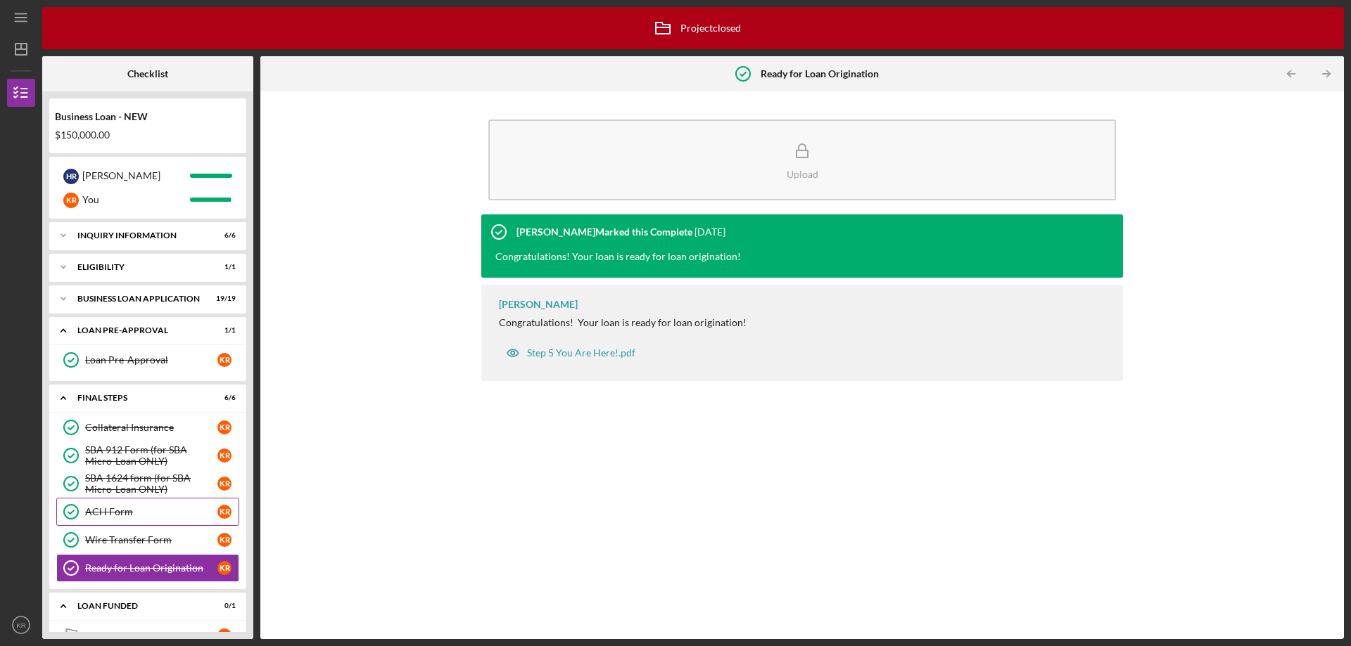
scroll to position [32, 0]
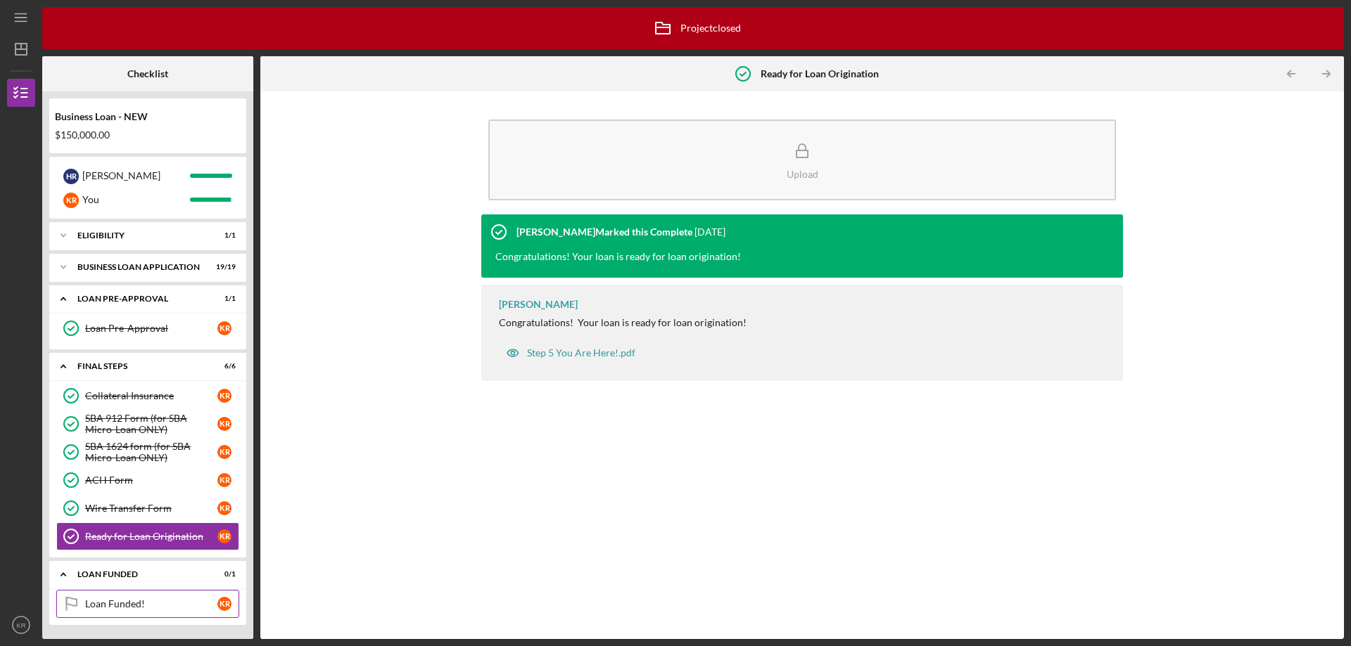
click at [127, 601] on div "Loan Funded!" at bounding box center [151, 604] width 132 height 11
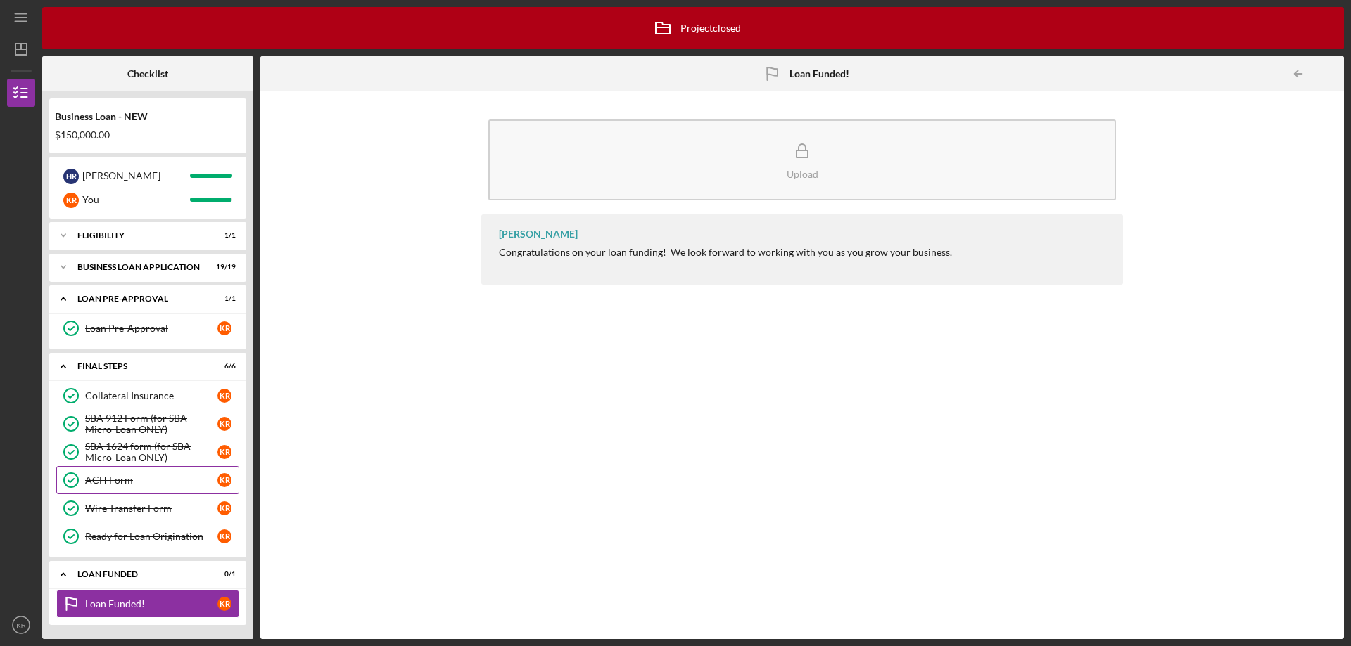
click at [117, 477] on div "ACH Form" at bounding box center [151, 480] width 132 height 11
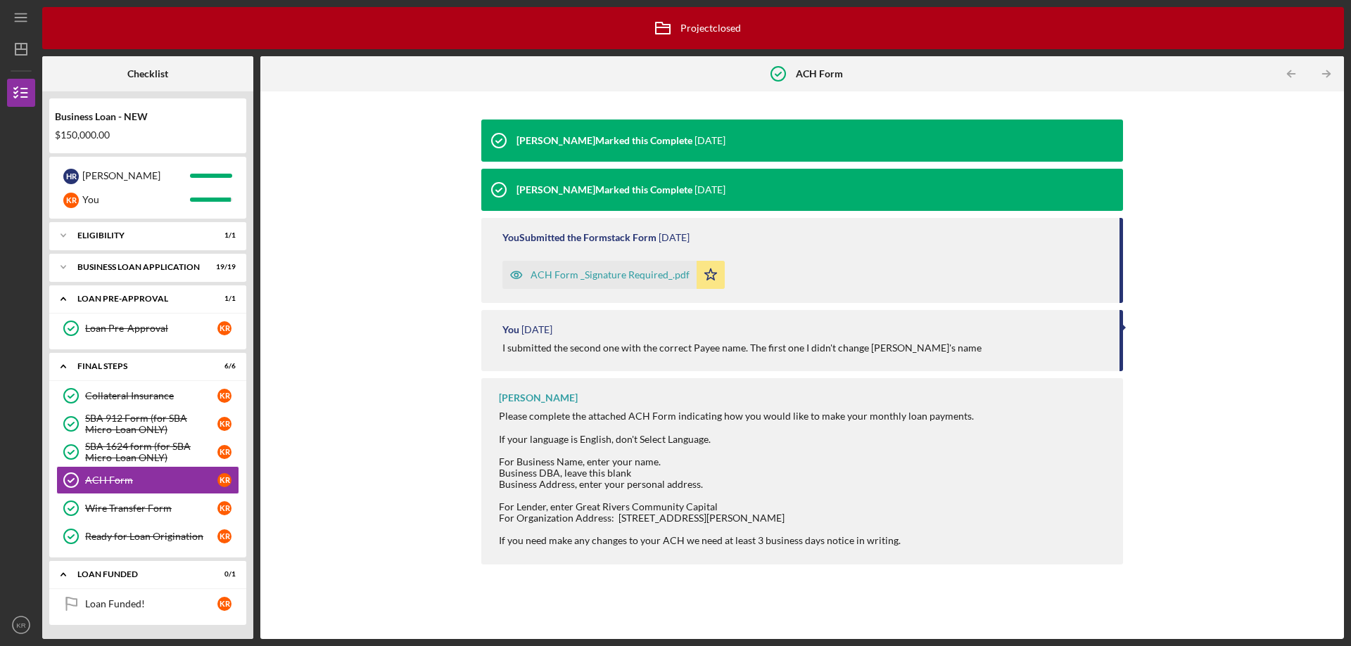
click at [578, 279] on div "ACH Form _Signature Required_.pdf" at bounding box center [609, 274] width 159 height 11
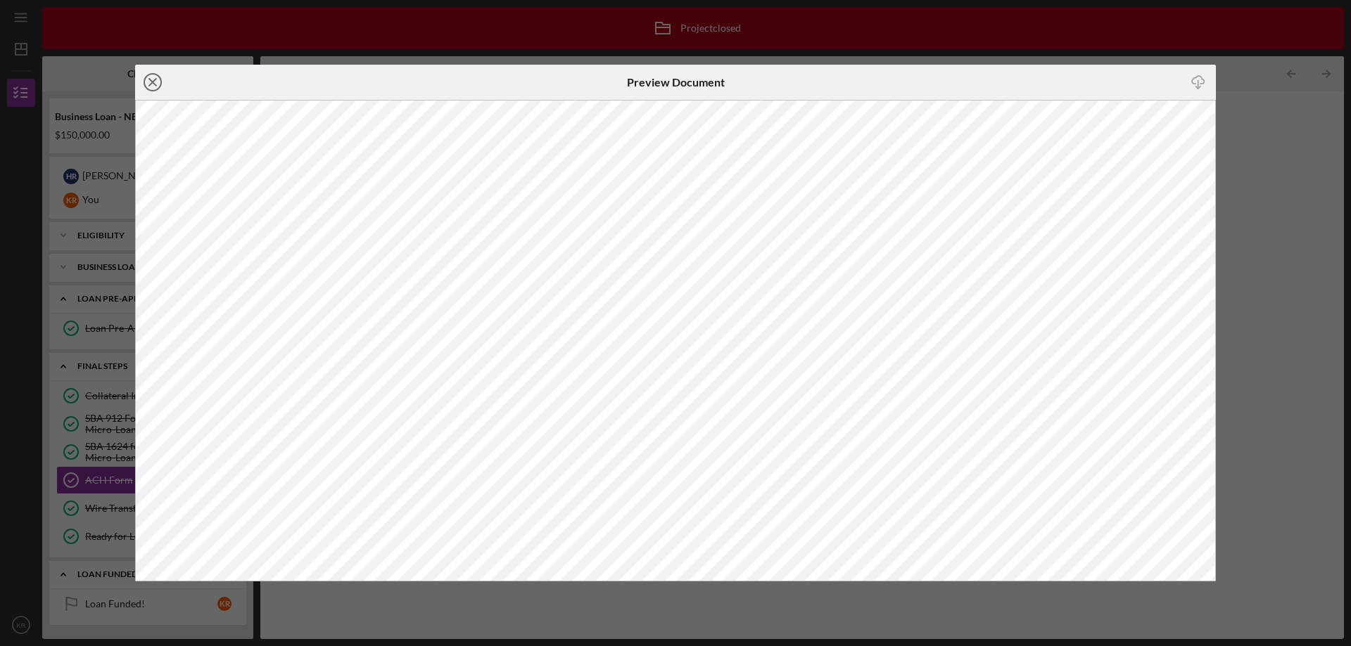
click at [155, 84] on line at bounding box center [152, 82] width 7 height 7
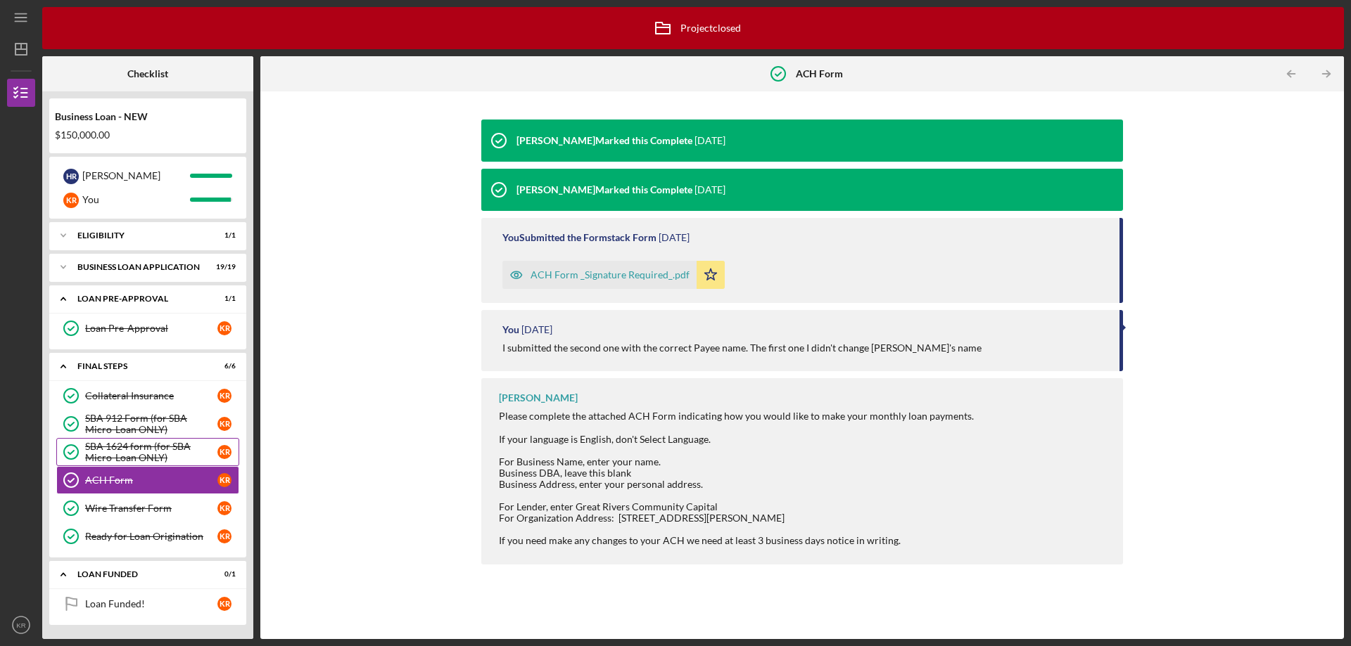
click at [122, 454] on div "SBA 1624 form (for SBA Micro-Loan ONLY)" at bounding box center [151, 452] width 132 height 23
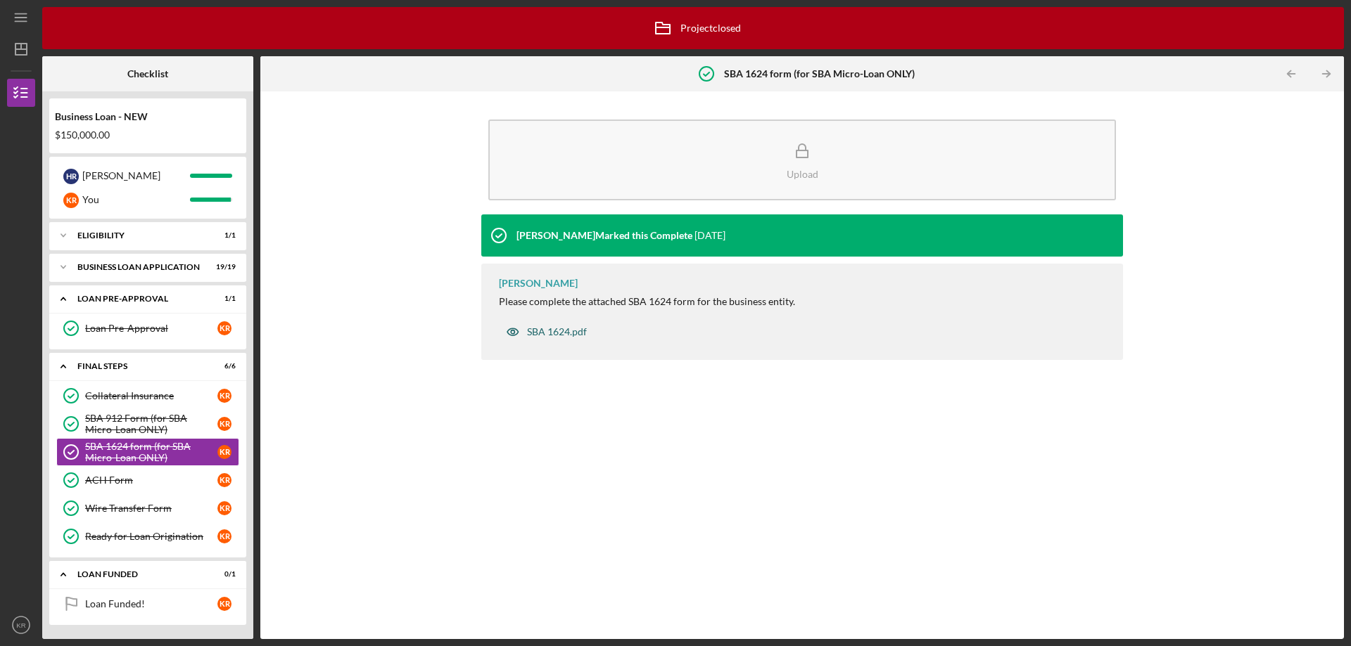
click at [530, 331] on div "SBA 1624.pdf" at bounding box center [557, 331] width 60 height 11
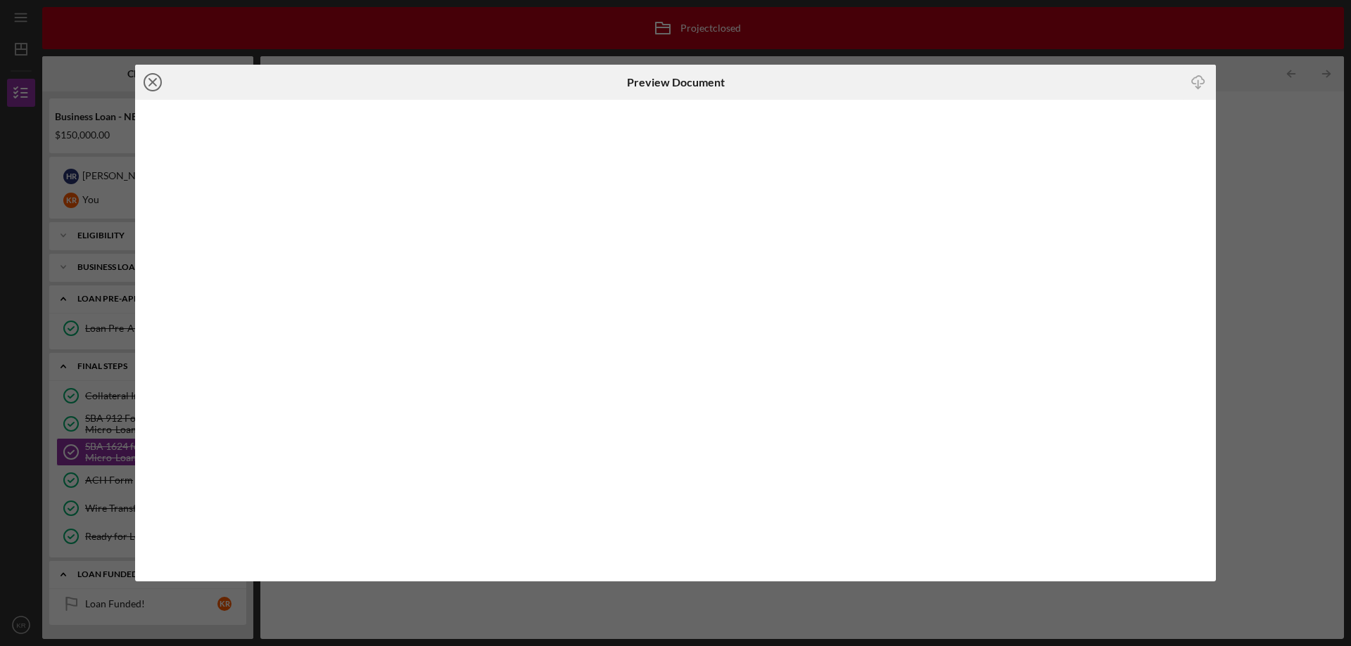
click at [160, 79] on circle at bounding box center [152, 82] width 17 height 17
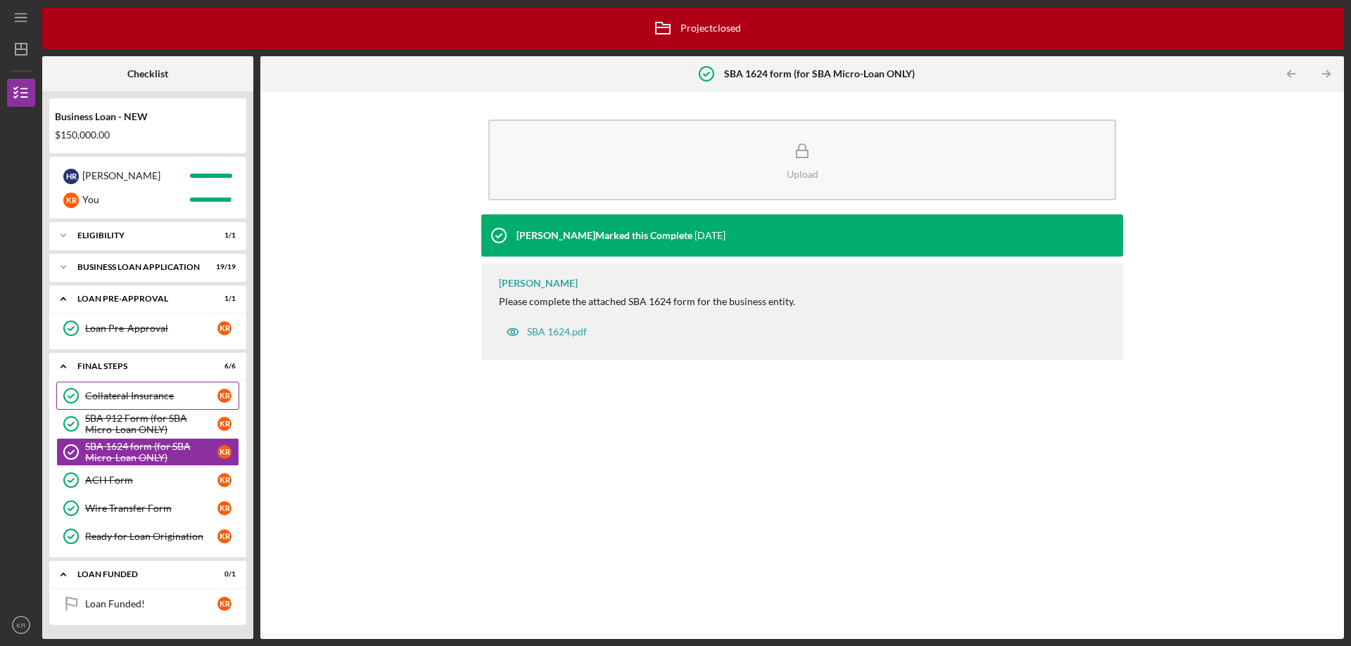
click at [166, 397] on div "Collateral Insurance" at bounding box center [151, 395] width 132 height 11
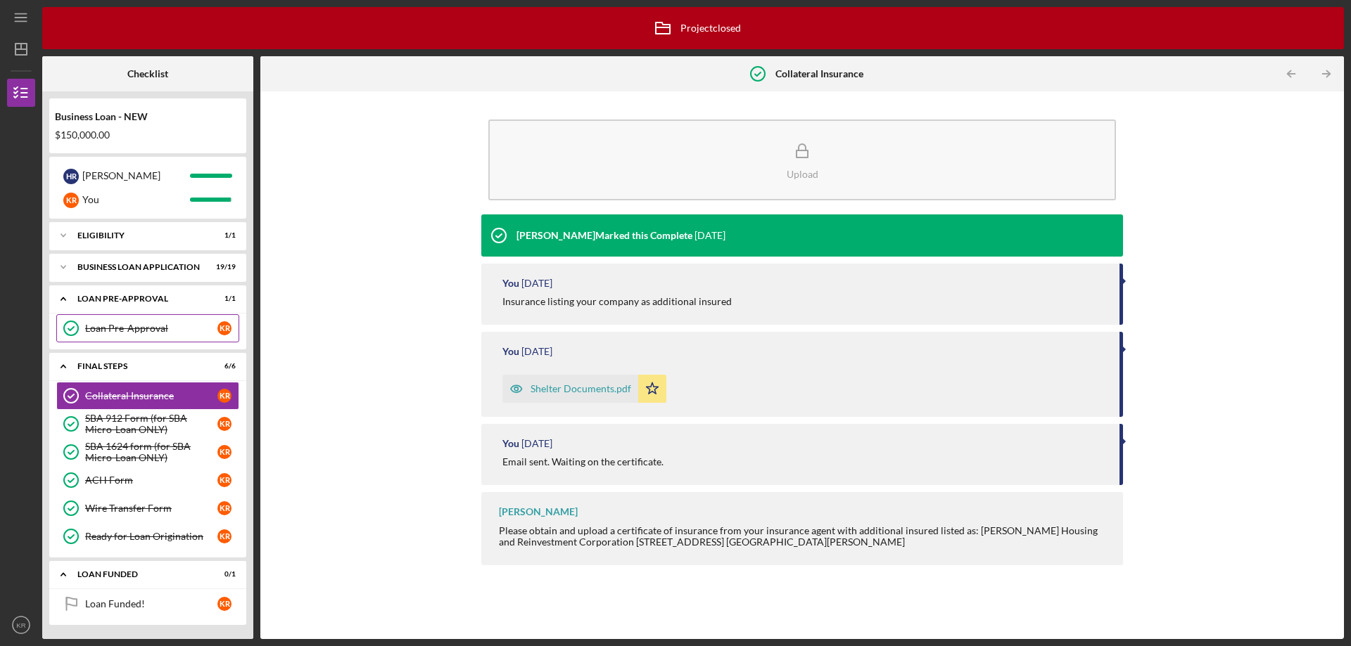
click at [136, 332] on div "Loan Pre-Approval" at bounding box center [151, 328] width 132 height 11
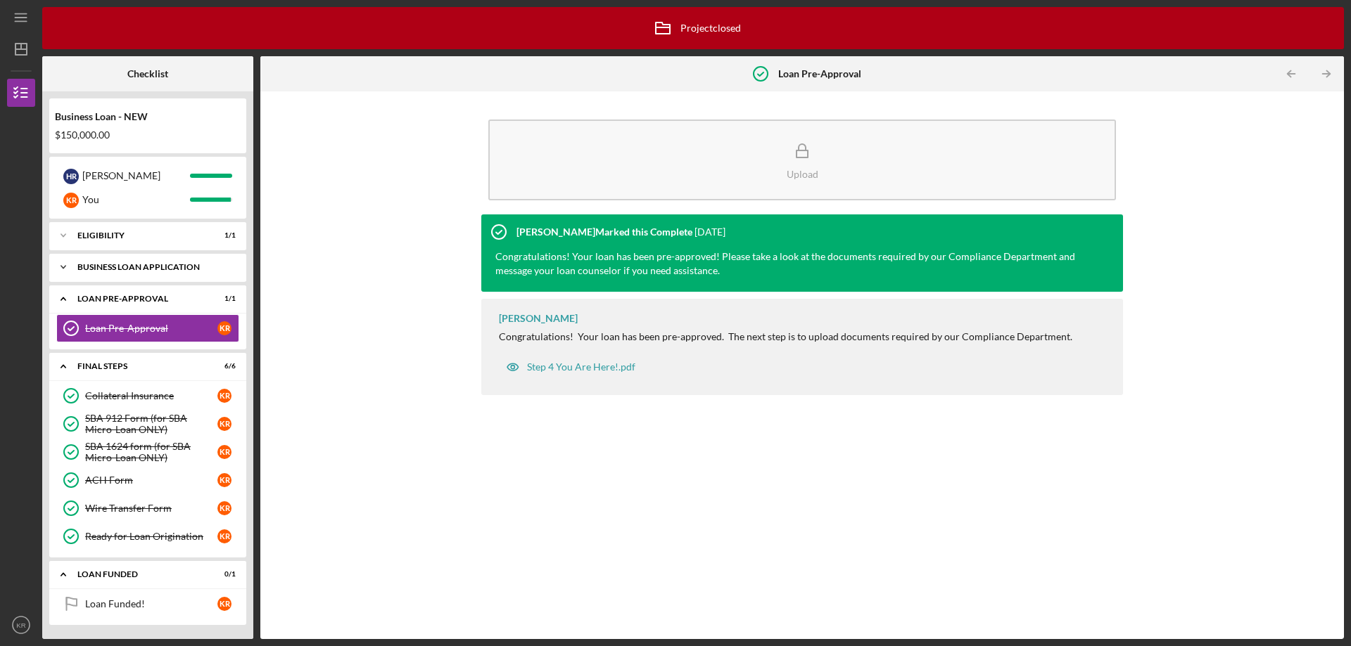
click at [128, 269] on div "BUSINESS LOAN APPLICATION" at bounding box center [152, 267] width 151 height 8
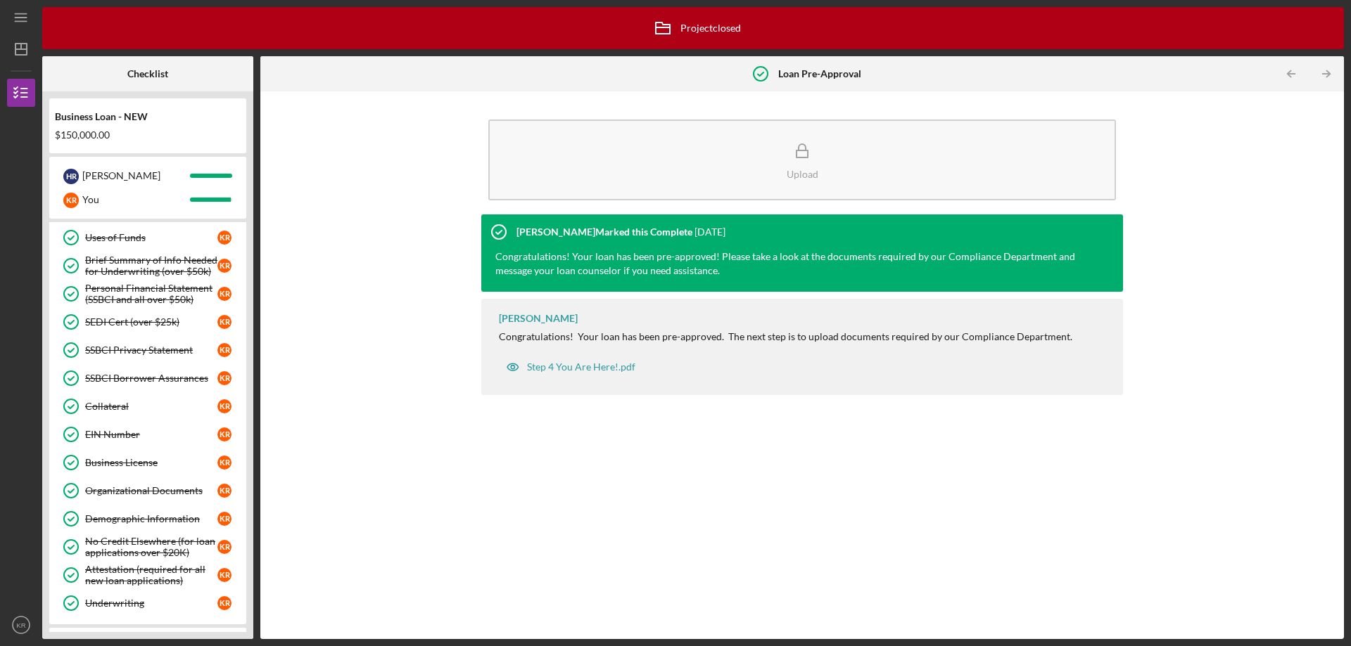
scroll to position [266, 0]
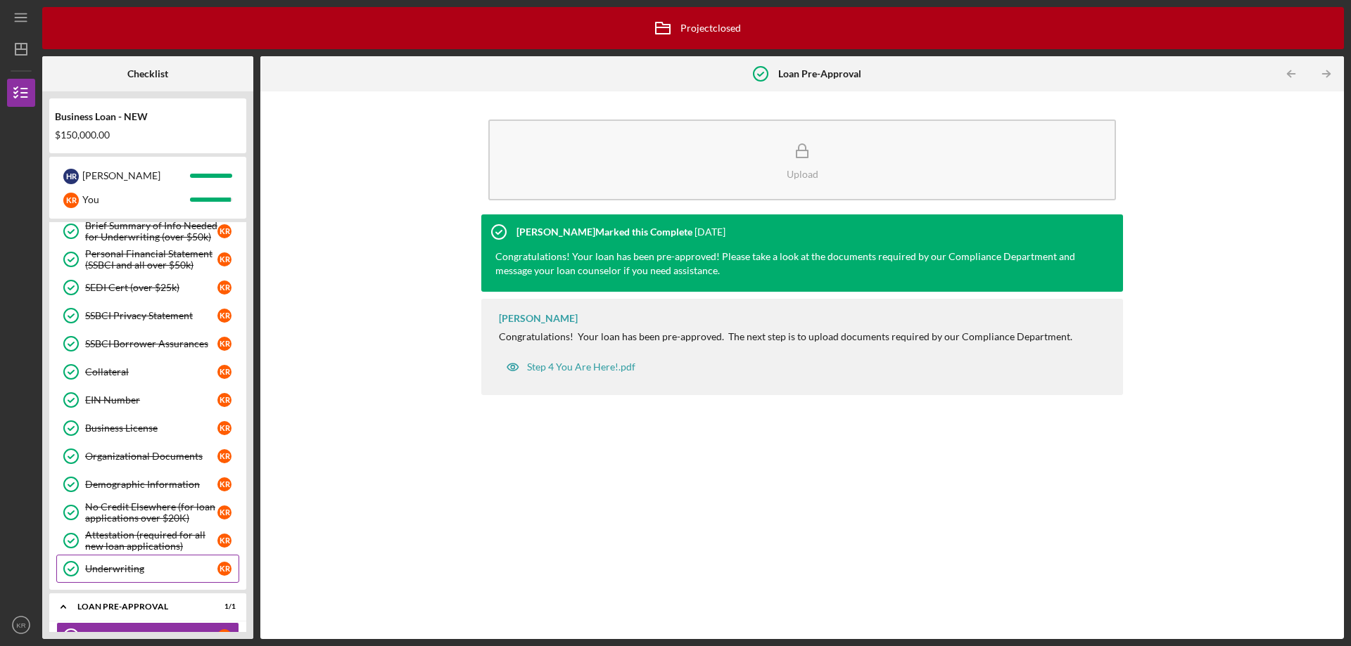
click at [141, 563] on link "Underwriting Underwriting K R" at bounding box center [147, 569] width 183 height 28
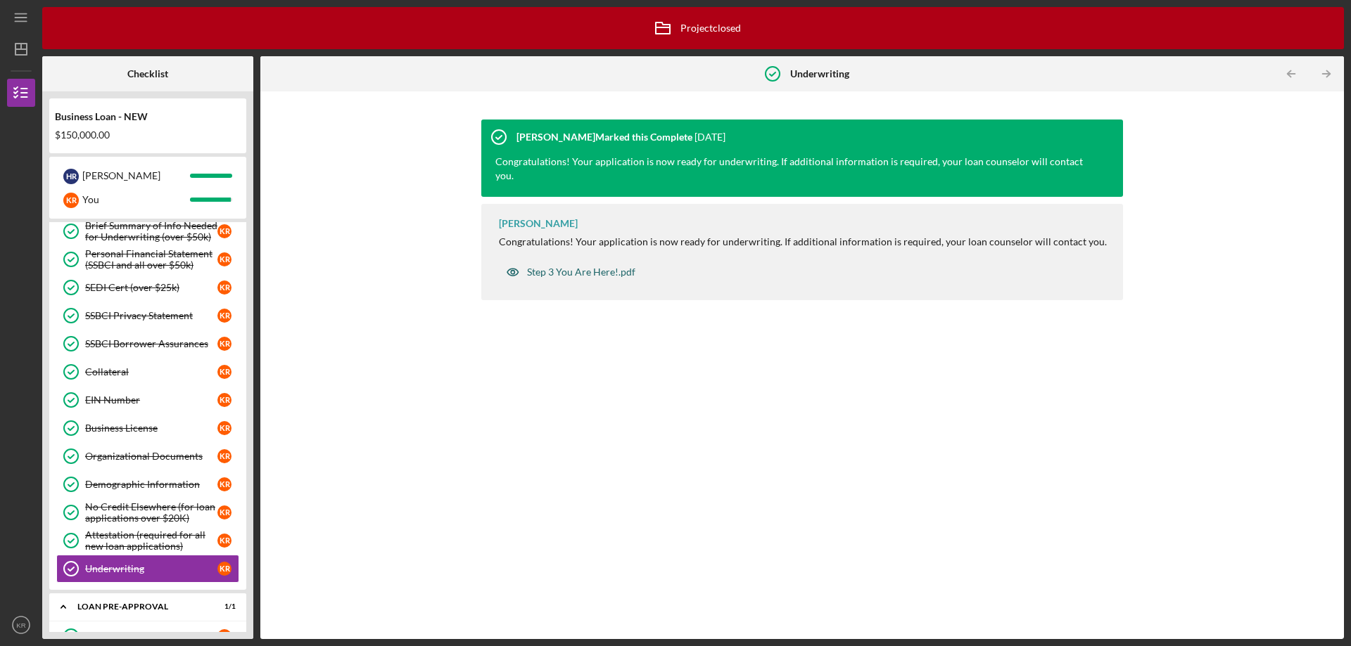
click at [573, 267] on div "Step 3 You Are Here!.pdf" at bounding box center [581, 272] width 108 height 11
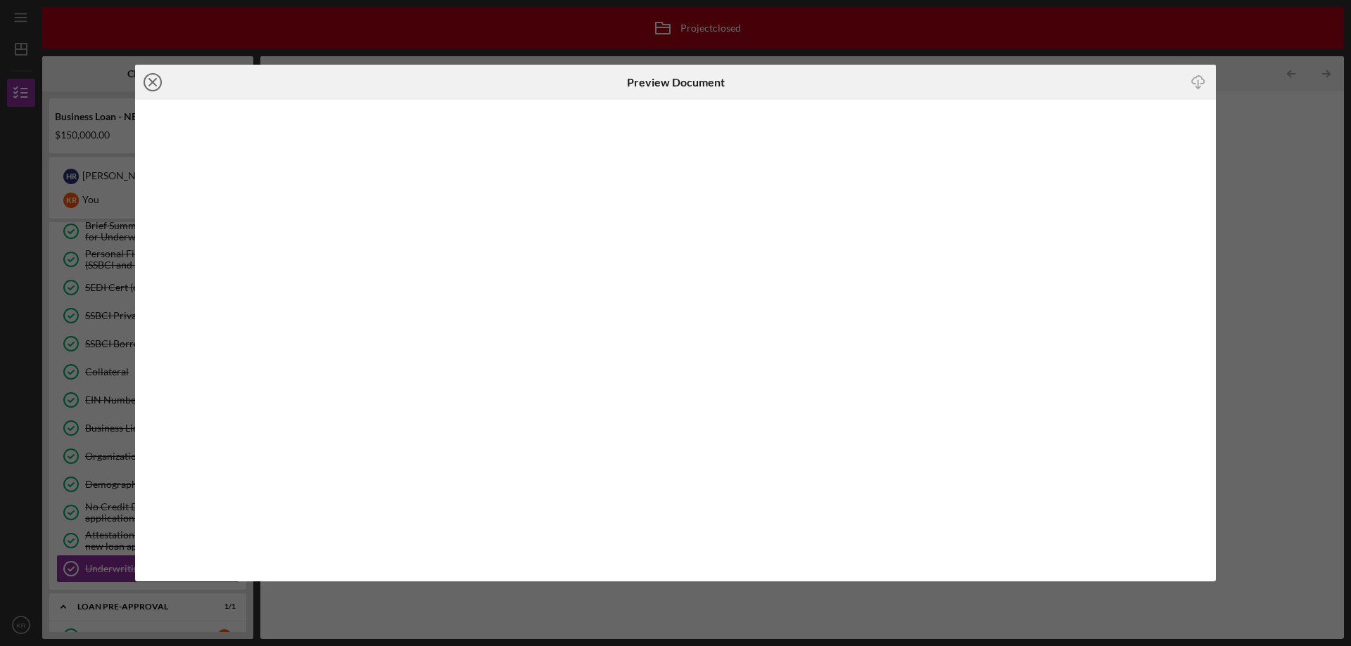
click at [160, 85] on icon "Icon/Close" at bounding box center [152, 82] width 35 height 35
